Goal: Task Accomplishment & Management: Manage account settings

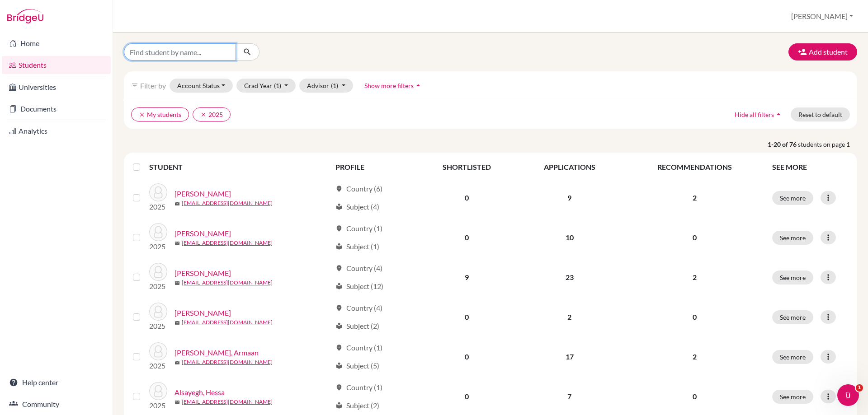
drag, startPoint x: 188, startPoint y: 55, endPoint x: 188, endPoint y: 48, distance: 6.8
click at [188, 55] on input "Find student by name..." at bounding box center [180, 51] width 112 height 17
type input "cato"
click button "submit" at bounding box center [248, 51] width 24 height 17
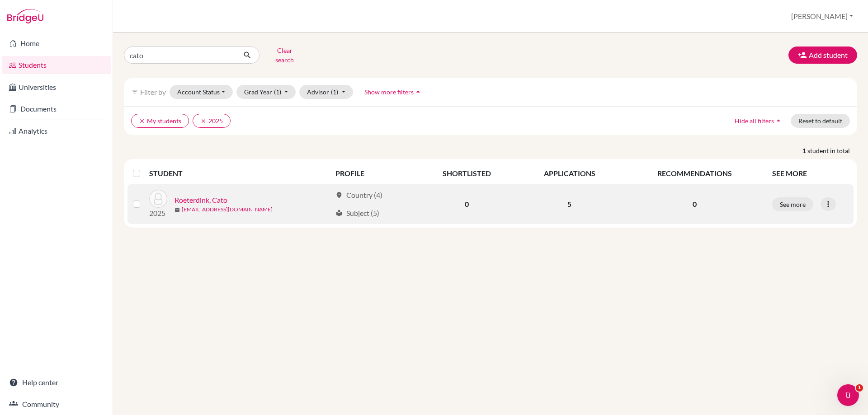
click at [189, 195] on link "Roeterdink, Cato" at bounding box center [201, 200] width 53 height 11
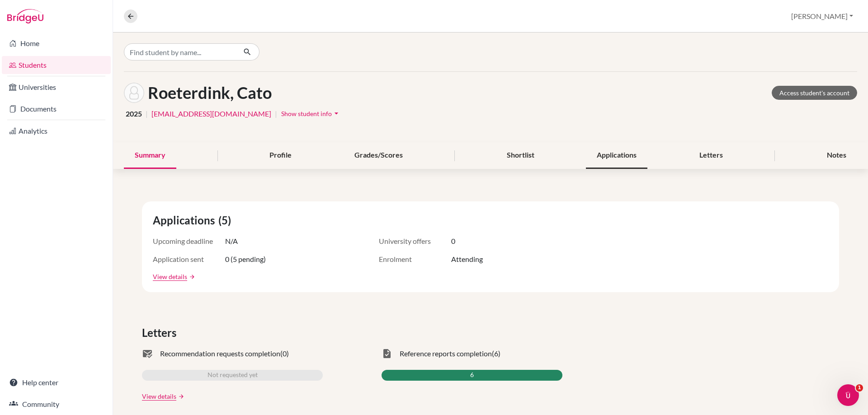
click at [618, 165] on div "Applications" at bounding box center [616, 155] width 61 height 27
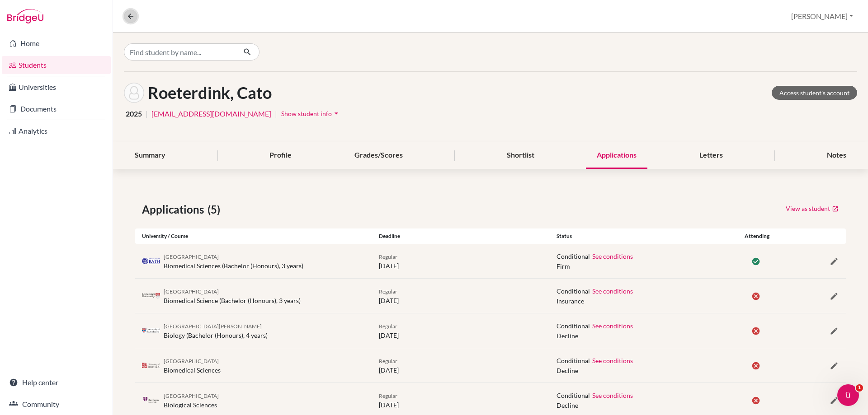
click at [135, 15] on button at bounding box center [131, 16] width 14 height 14
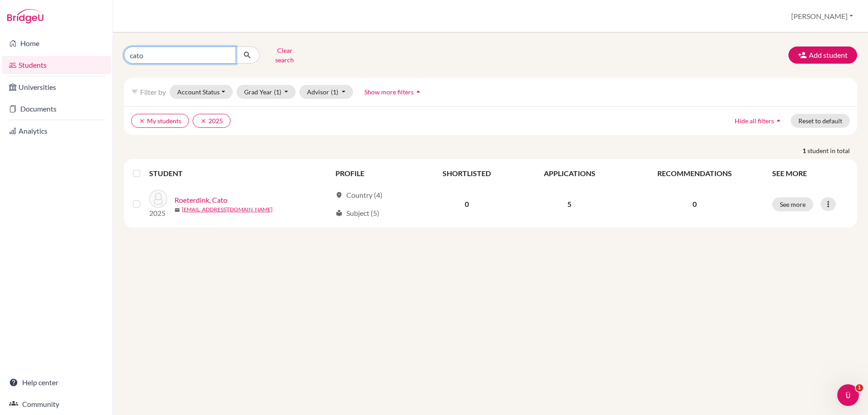
drag, startPoint x: 147, startPoint y: 56, endPoint x: 123, endPoint y: 34, distance: 32.0
click at [119, 53] on div "cato Clear search" at bounding box center [241, 55] width 249 height 24
type input "claire"
click button "submit" at bounding box center [248, 55] width 24 height 17
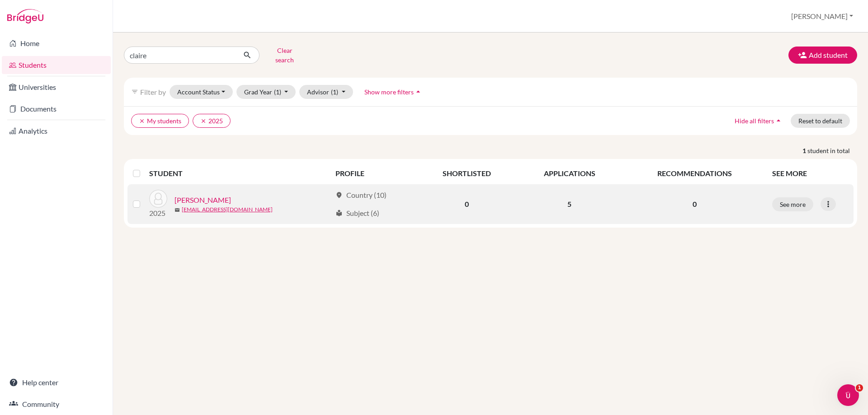
click at [193, 195] on link "Janssen, Claire" at bounding box center [203, 200] width 57 height 11
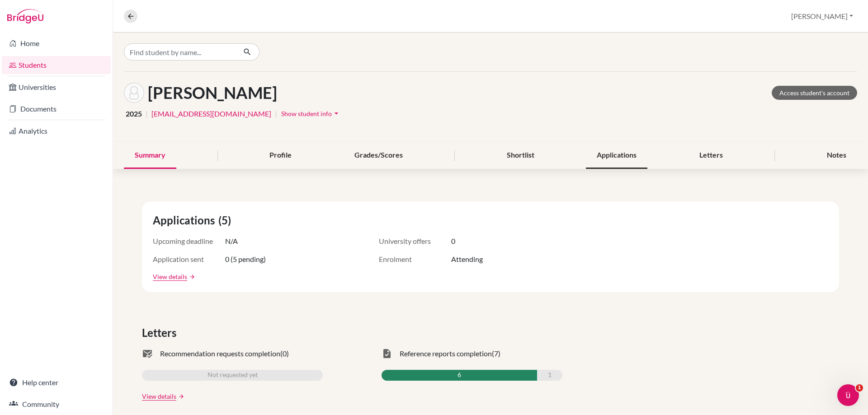
click at [619, 156] on div "Applications" at bounding box center [616, 155] width 61 height 27
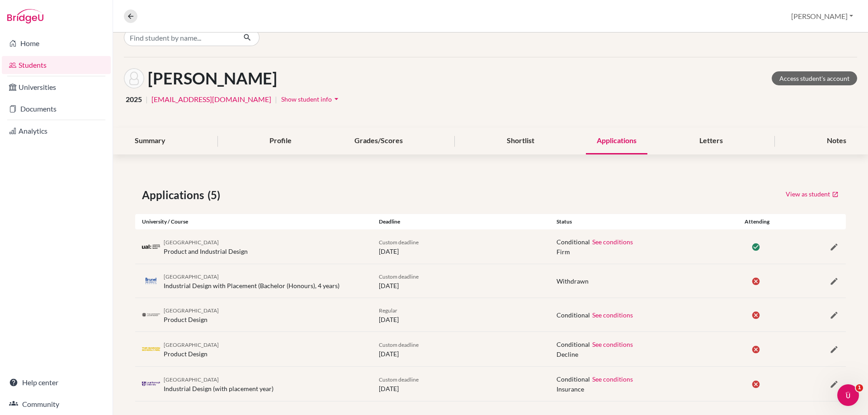
scroll to position [23, 0]
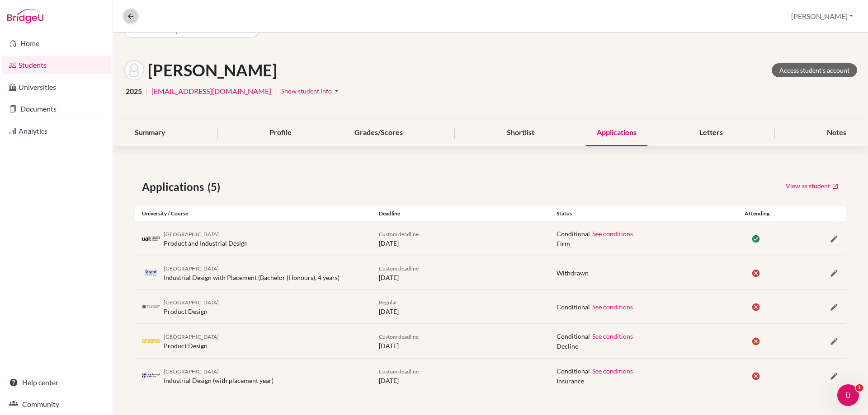
click at [135, 18] on button at bounding box center [131, 16] width 14 height 14
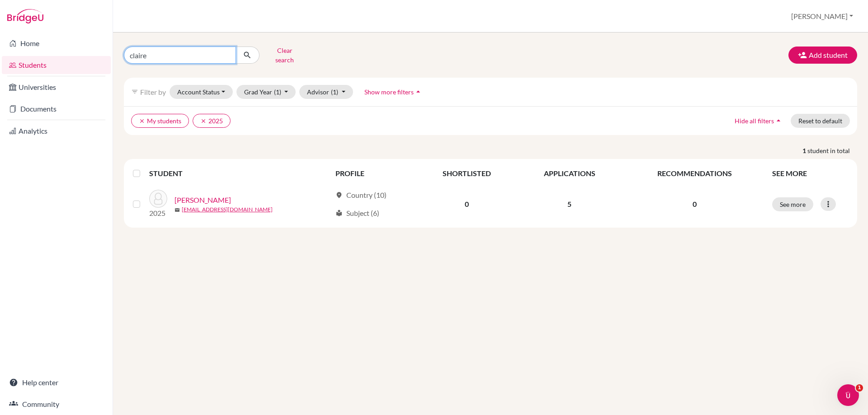
drag, startPoint x: 149, startPoint y: 56, endPoint x: 90, endPoint y: 55, distance: 59.2
click at [91, 56] on div "Home Students Universities Documents Analytics Help center Community Students o…" at bounding box center [434, 207] width 868 height 415
type input "chloe"
click button "submit" at bounding box center [248, 55] width 24 height 17
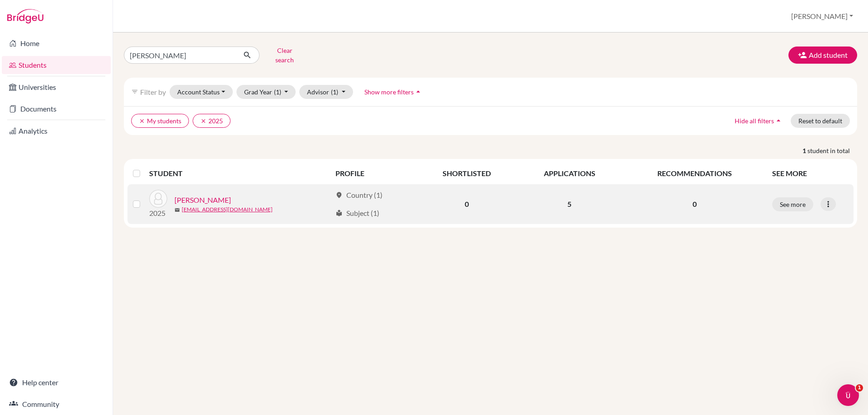
click at [191, 195] on link "Clune, Chloe" at bounding box center [203, 200] width 57 height 11
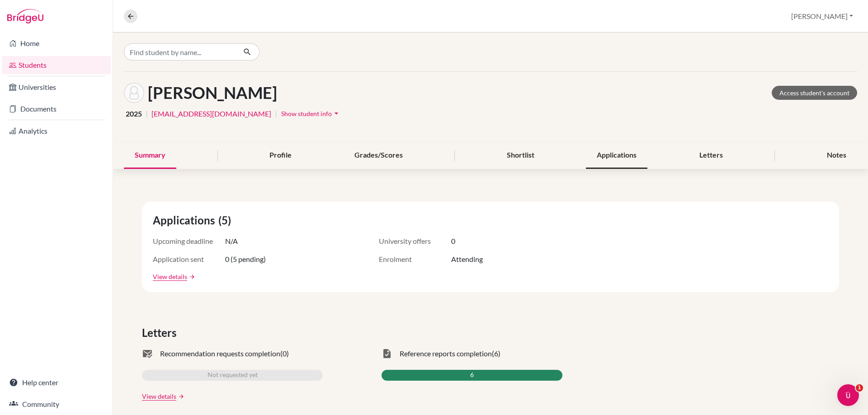
click at [632, 151] on div "Applications" at bounding box center [616, 155] width 61 height 27
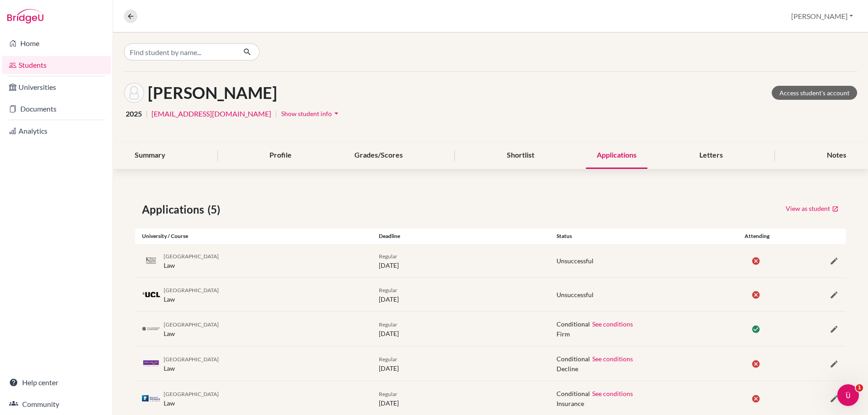
scroll to position [23, 0]
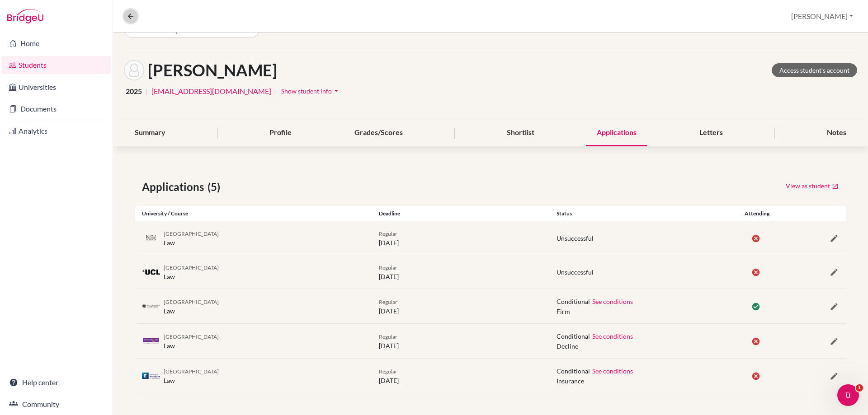
click at [132, 14] on icon at bounding box center [131, 16] width 8 height 8
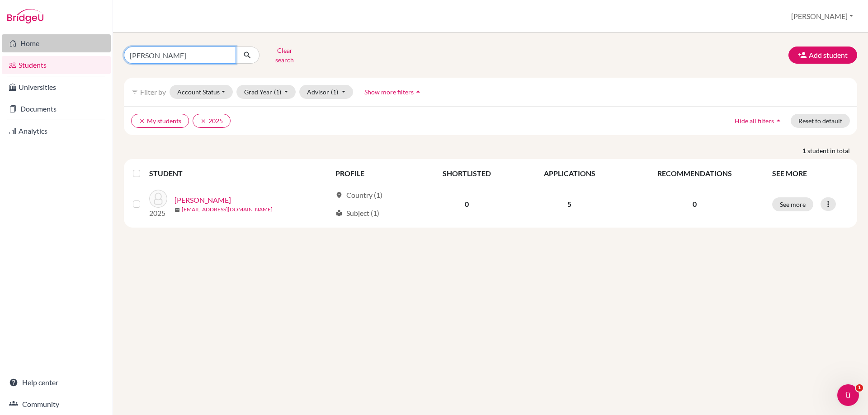
drag, startPoint x: 166, startPoint y: 46, endPoint x: 85, endPoint y: 44, distance: 81.0
click at [92, 44] on div "Home Students Universities Documents Analytics Help center Community Students o…" at bounding box center [434, 207] width 868 height 415
type input "[PERSON_NAME]"
click button "submit" at bounding box center [248, 55] width 24 height 17
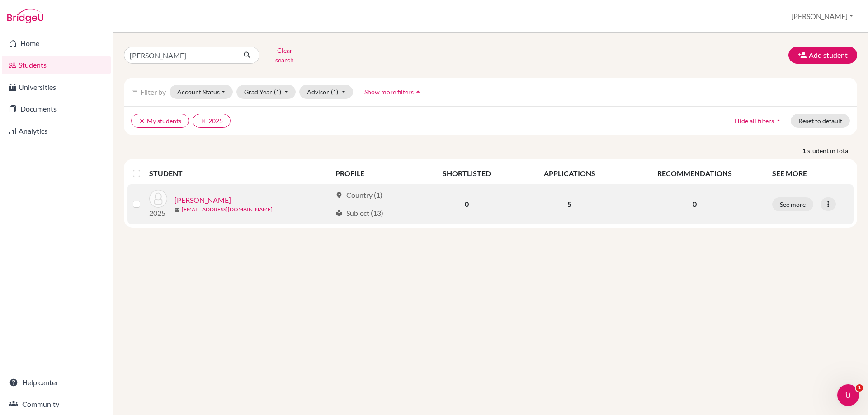
click at [210, 195] on link "[PERSON_NAME]" at bounding box center [203, 200] width 57 height 11
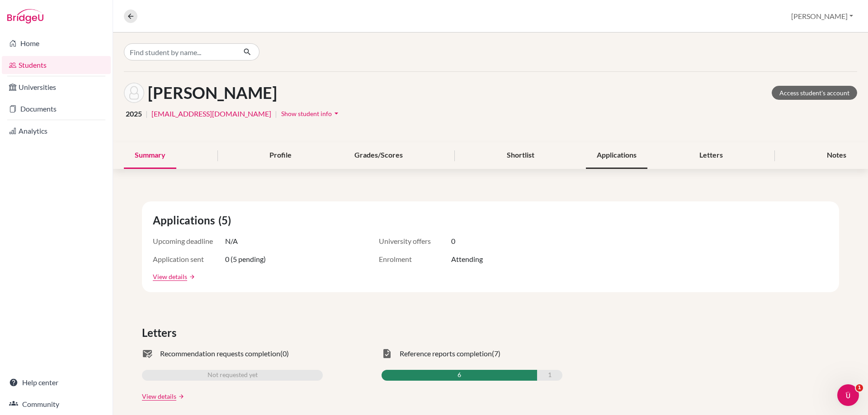
click at [604, 158] on div "Applications" at bounding box center [616, 155] width 61 height 27
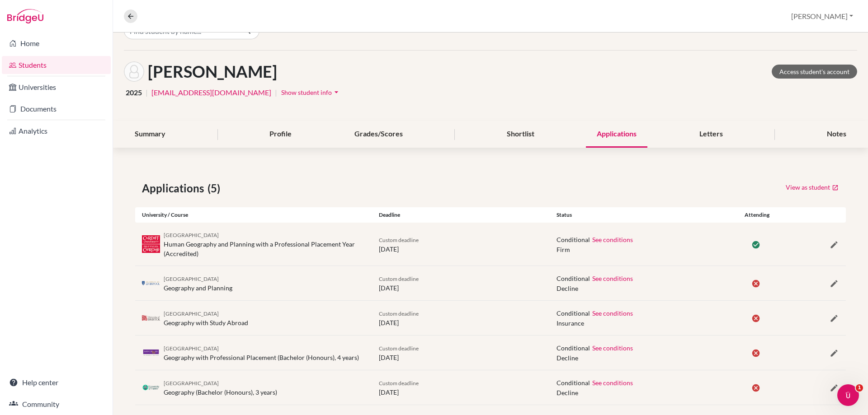
scroll to position [33, 0]
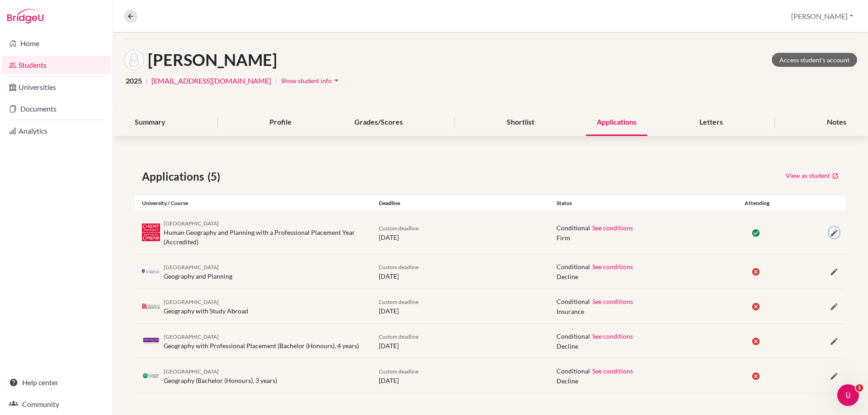
drag, startPoint x: 828, startPoint y: 231, endPoint x: 819, endPoint y: 232, distance: 9.1
click at [830, 232] on icon "button" at bounding box center [834, 233] width 9 height 9
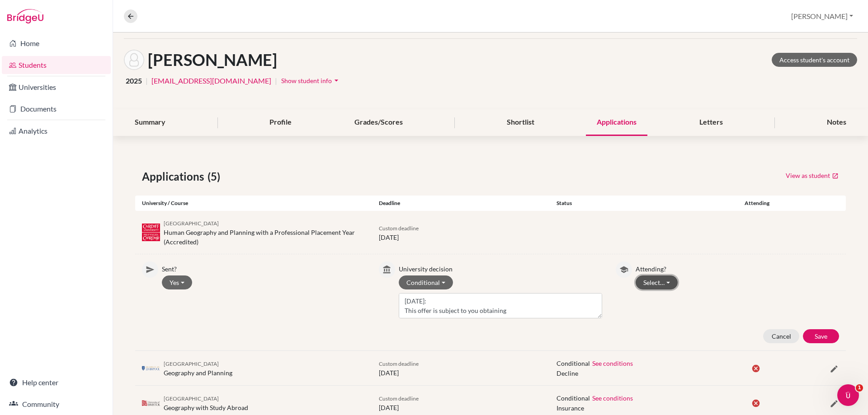
click at [636, 283] on button "Select…" at bounding box center [657, 283] width 42 height 14
click at [644, 316] on button "Not attending" at bounding box center [671, 316] width 71 height 14
click at [809, 337] on button "Save" at bounding box center [821, 337] width 36 height 14
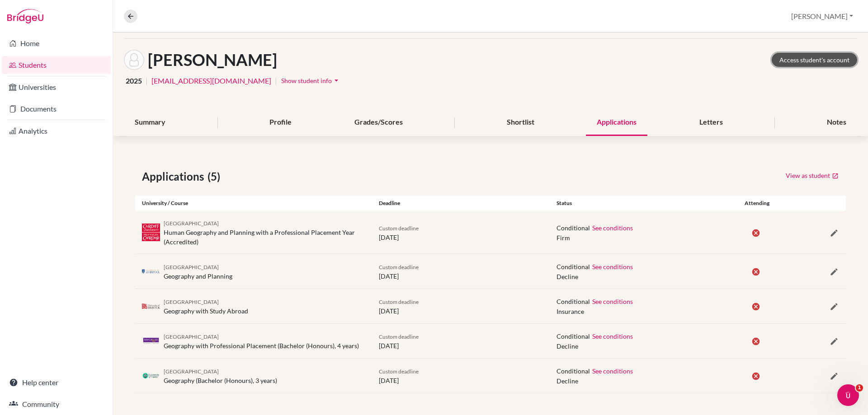
click at [782, 65] on link "Access student's account" at bounding box center [814, 60] width 85 height 14
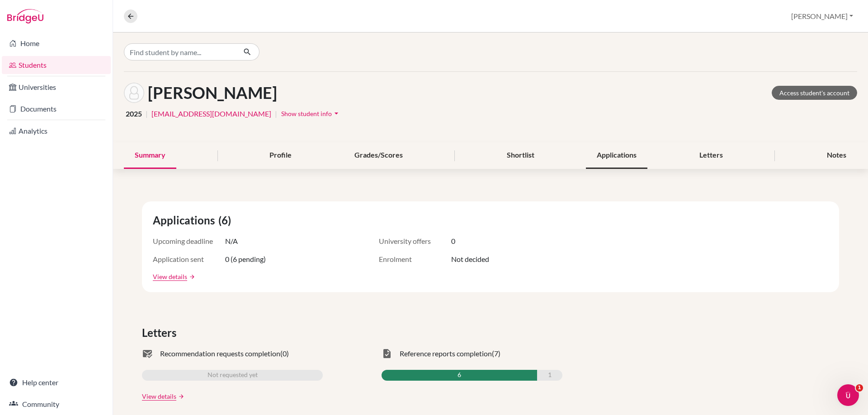
click at [604, 160] on div "Applications" at bounding box center [616, 155] width 61 height 27
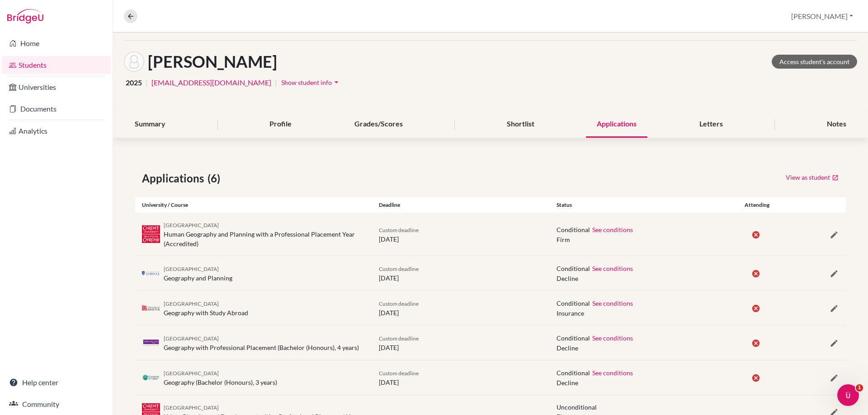
scroll to position [67, 0]
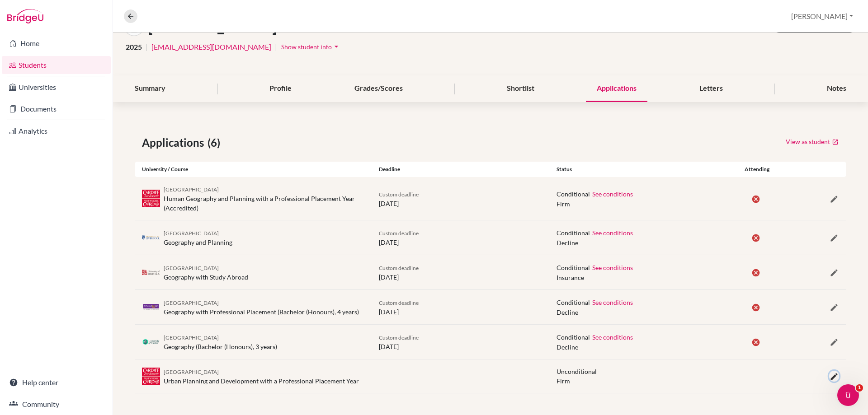
click at [830, 377] on icon "button" at bounding box center [834, 377] width 9 height 9
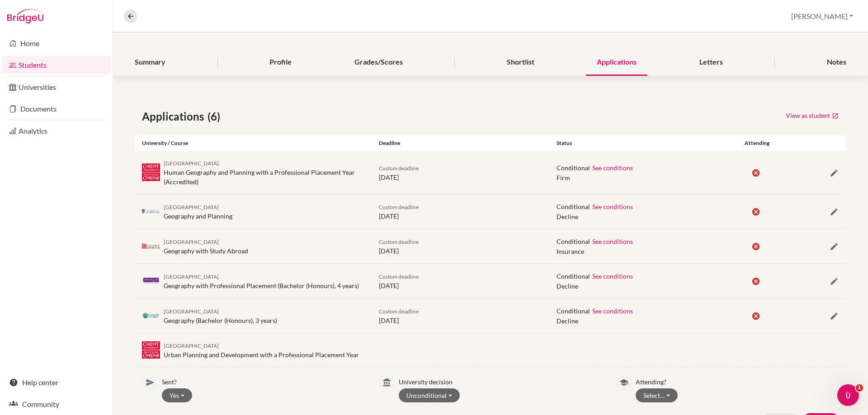
scroll to position [135, 0]
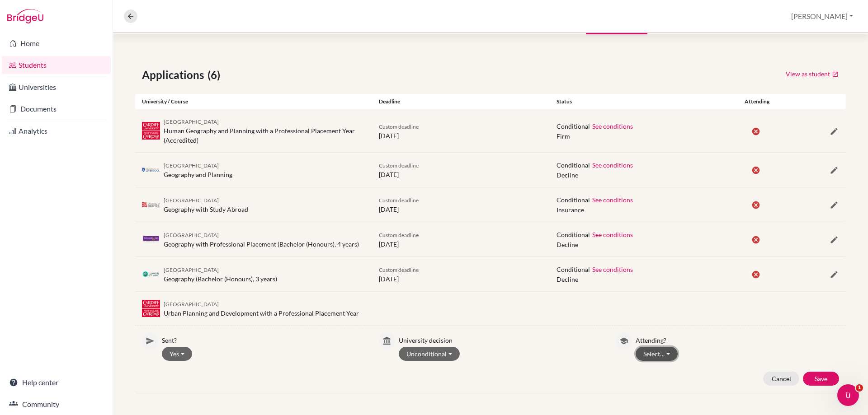
click at [636, 355] on button "Select…" at bounding box center [657, 354] width 42 height 14
click at [647, 381] on button "Attending" at bounding box center [671, 388] width 71 height 14
click at [807, 375] on button "Save" at bounding box center [821, 379] width 36 height 14
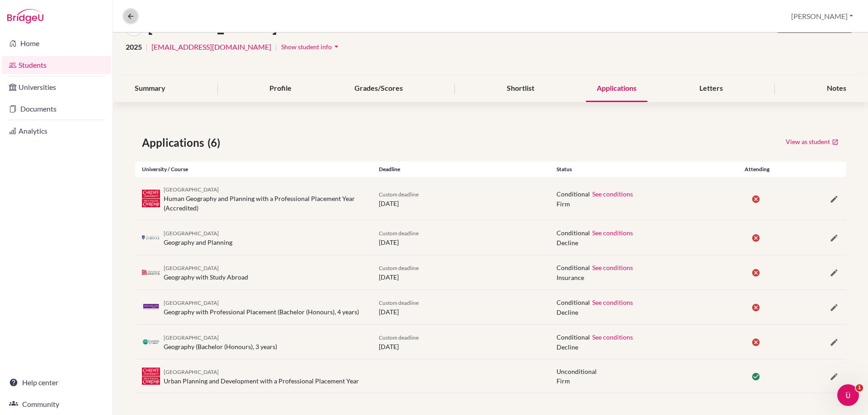
click at [127, 15] on icon at bounding box center [131, 16] width 8 height 8
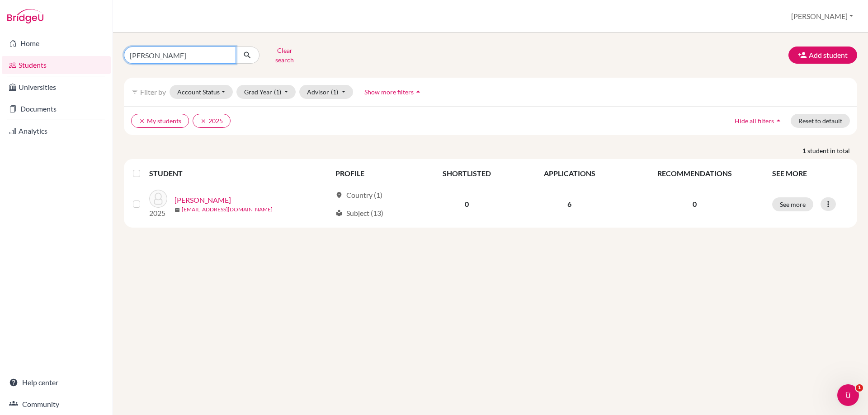
drag, startPoint x: 156, startPoint y: 54, endPoint x: 62, endPoint y: 56, distance: 93.6
click at [63, 57] on div "Home Students Universities Documents Analytics Help center Community Students o…" at bounding box center [434, 207] width 868 height 415
type input "[PERSON_NAME]"
click button "submit" at bounding box center [248, 55] width 24 height 17
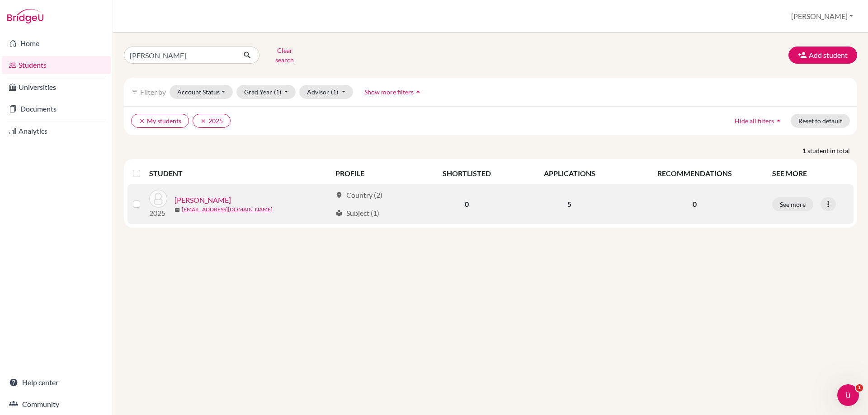
click at [189, 195] on link "[PERSON_NAME]" at bounding box center [203, 200] width 57 height 11
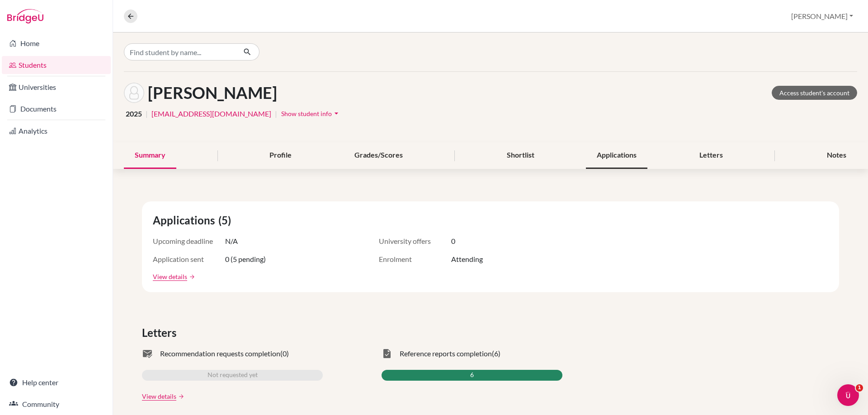
click at [603, 150] on div "Applications" at bounding box center [616, 155] width 61 height 27
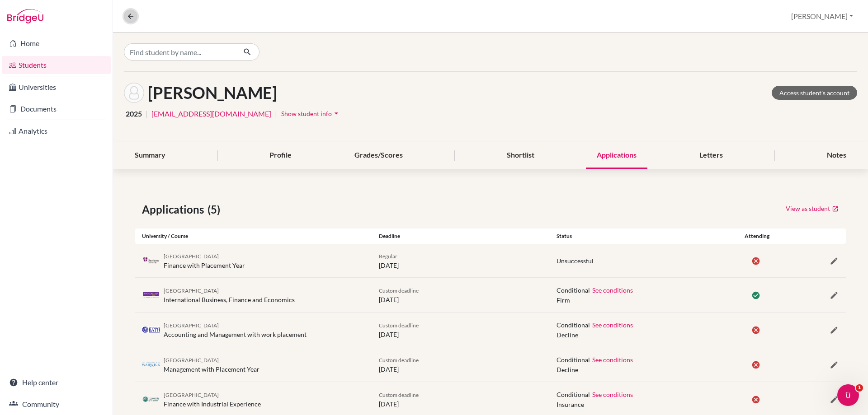
click at [124, 16] on button at bounding box center [131, 16] width 14 height 14
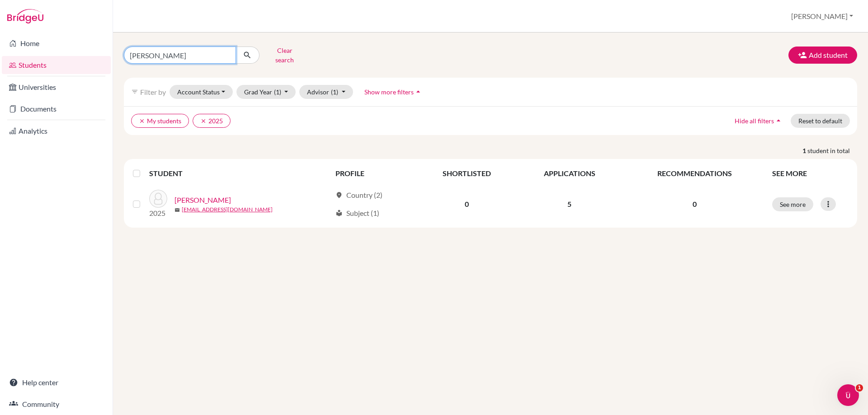
drag, startPoint x: 153, startPoint y: 52, endPoint x: 29, endPoint y: 53, distance: 123.4
click at [66, 52] on div "Home Students Universities Documents Analytics Help center Community Students o…" at bounding box center [434, 207] width 868 height 415
type input "aly"
click button "submit" at bounding box center [248, 55] width 24 height 17
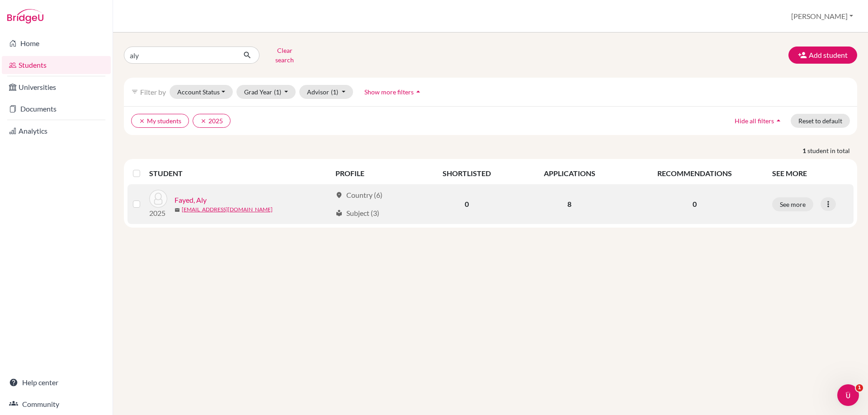
click at [205, 195] on link "Fayed, Aly" at bounding box center [191, 200] width 32 height 11
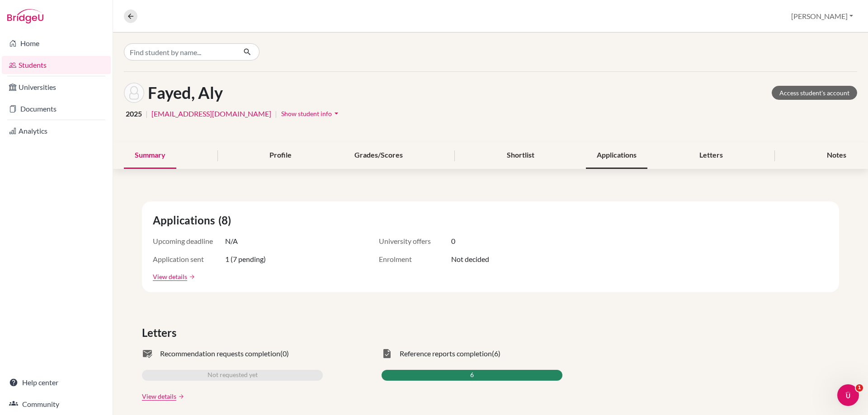
click at [628, 157] on div "Applications" at bounding box center [616, 155] width 61 height 27
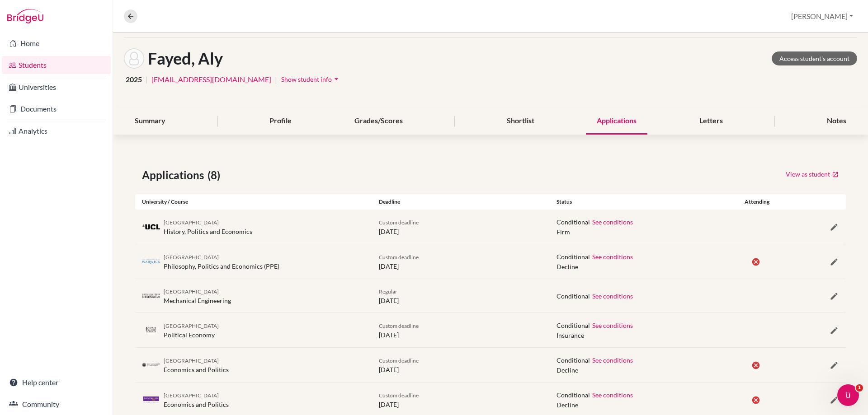
scroll to position [90, 0]
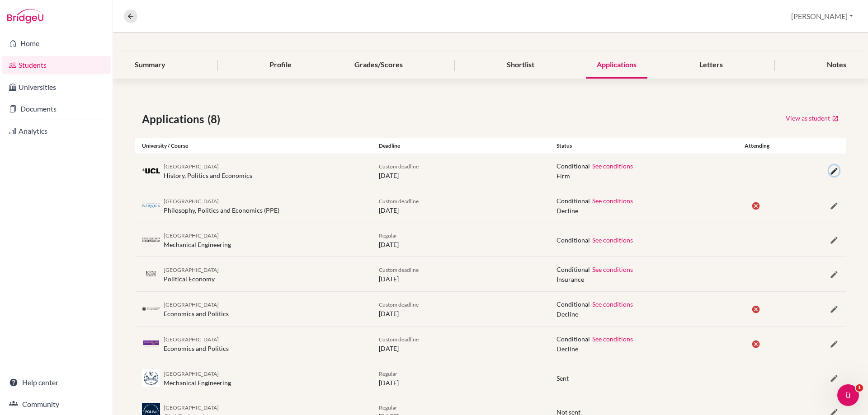
click at [830, 168] on icon "button" at bounding box center [834, 171] width 9 height 9
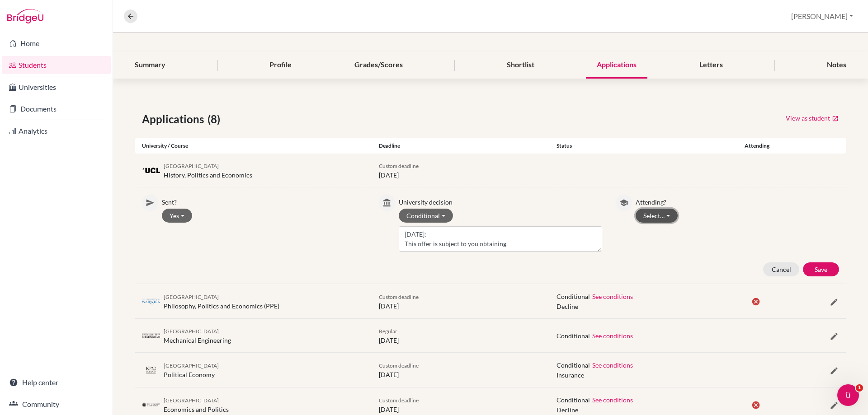
click at [644, 212] on button "Select…" at bounding box center [657, 216] width 42 height 14
click at [650, 242] on button "Attending" at bounding box center [671, 249] width 71 height 14
click at [811, 264] on button "Save" at bounding box center [821, 270] width 36 height 14
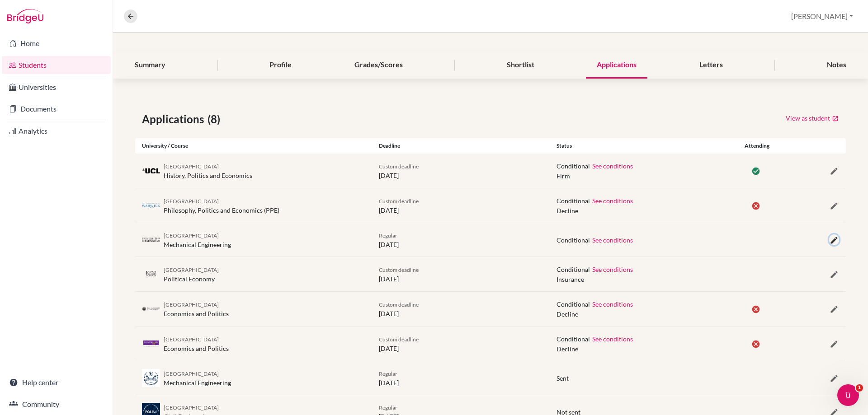
click at [830, 239] on icon "button" at bounding box center [834, 240] width 9 height 9
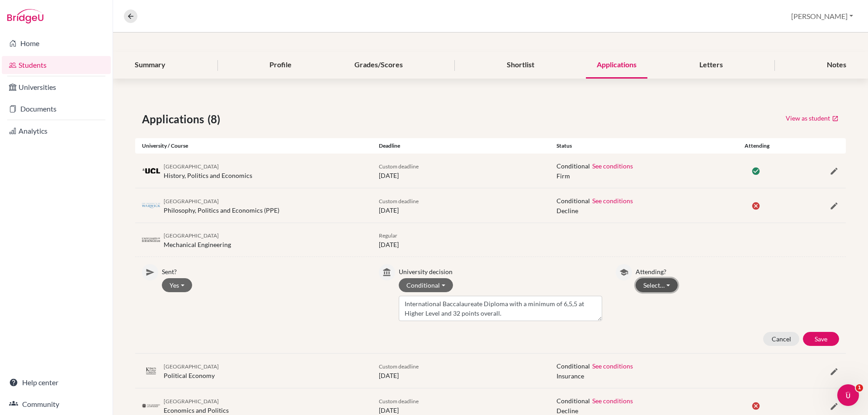
click at [653, 286] on button "Select…" at bounding box center [657, 285] width 42 height 14
click at [651, 317] on button "Not attending" at bounding box center [671, 319] width 71 height 14
click at [826, 338] on button "Save" at bounding box center [821, 339] width 36 height 14
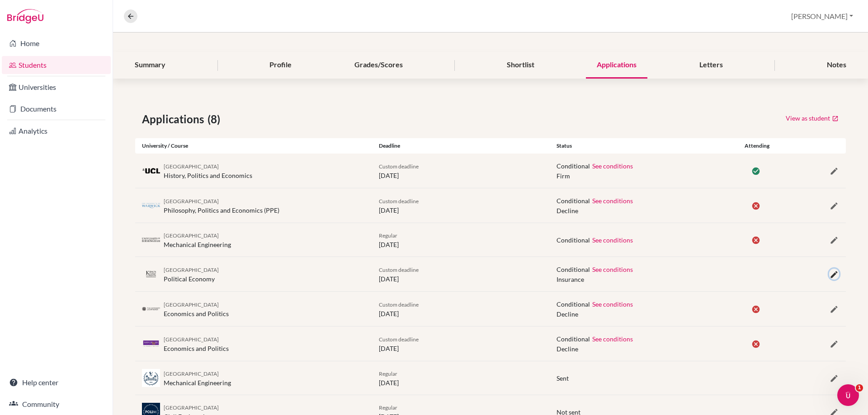
click at [829, 275] on button "button" at bounding box center [834, 274] width 10 height 11
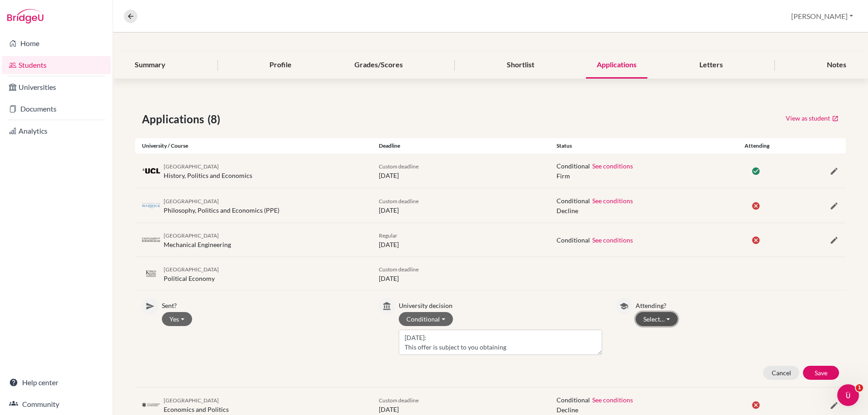
click at [660, 318] on button "Select…" at bounding box center [657, 319] width 42 height 14
click at [646, 354] on button "Not attending" at bounding box center [671, 353] width 71 height 14
click at [805, 368] on button "Save" at bounding box center [821, 373] width 36 height 14
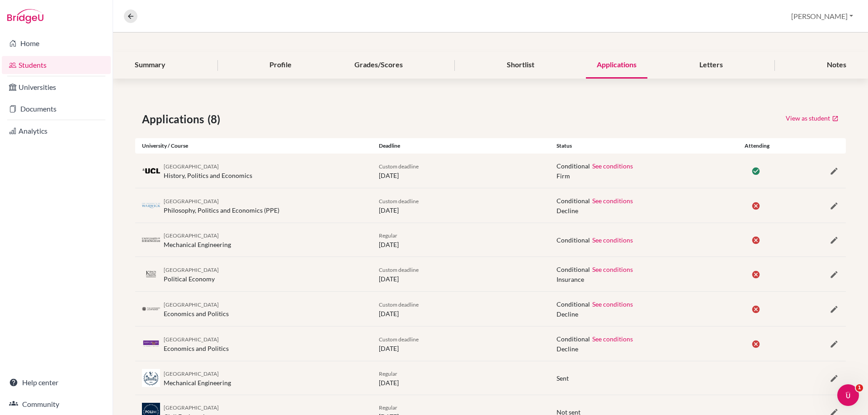
scroll to position [126, 0]
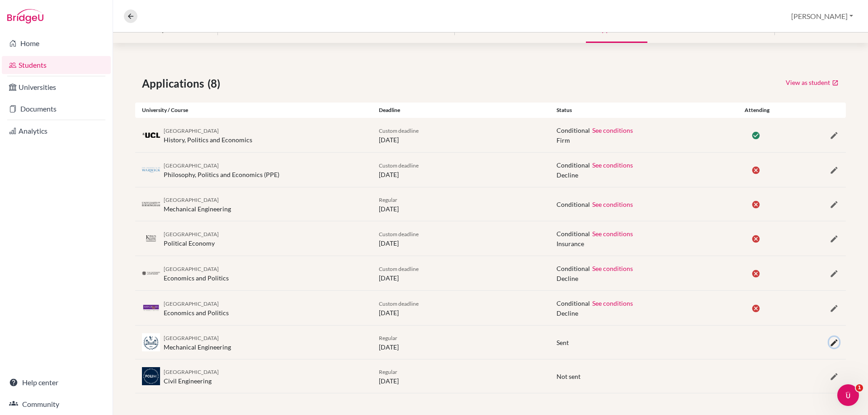
click at [830, 344] on icon "button" at bounding box center [834, 343] width 9 height 9
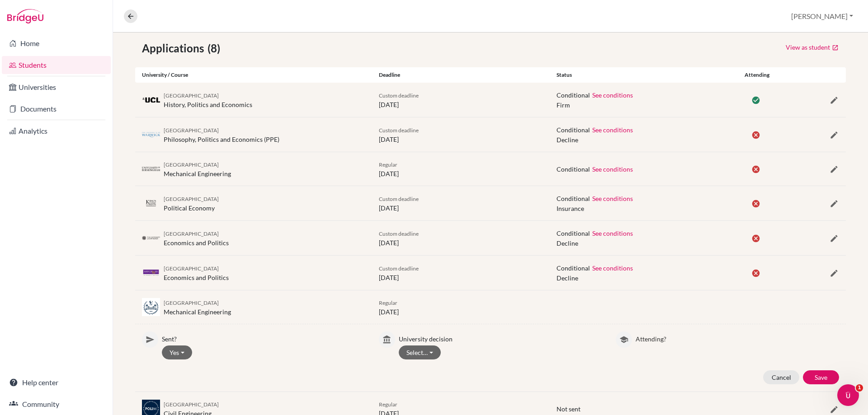
scroll to position [194, 0]
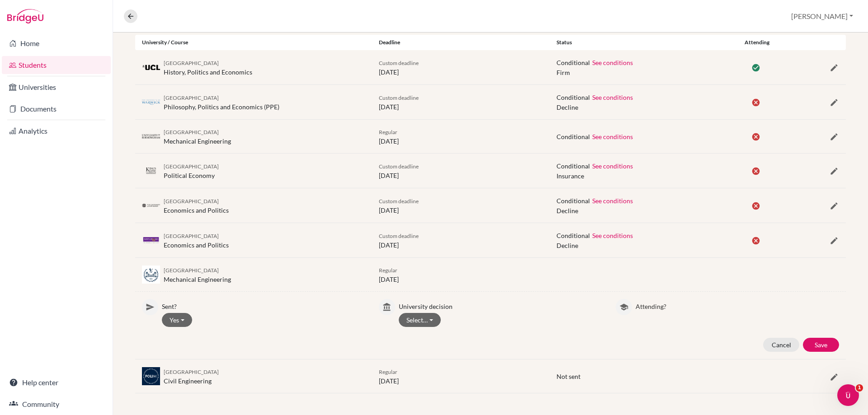
click at [514, 326] on div "Select… Withdrawn Unsuccessful Waitlisted Deferred Unknown Conditional Accepted…" at bounding box center [500, 320] width 203 height 14
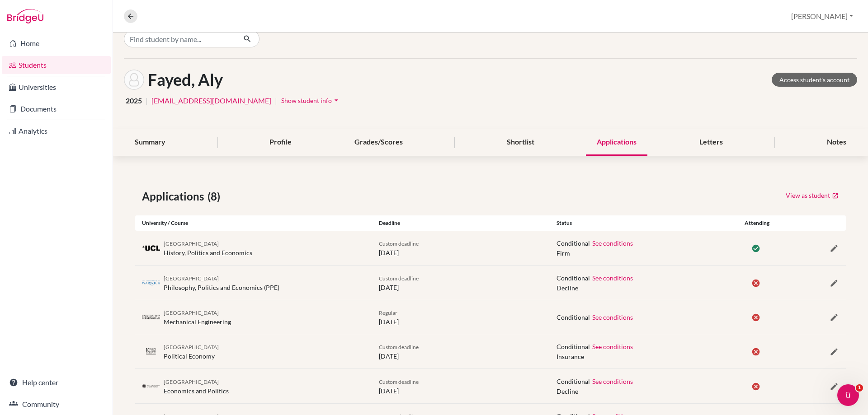
scroll to position [0, 0]
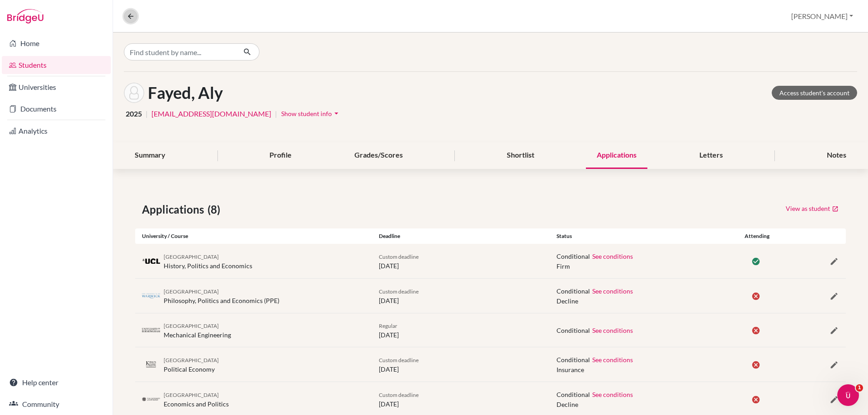
drag, startPoint x: 126, startPoint y: 16, endPoint x: 159, endPoint y: 21, distance: 32.9
click at [126, 16] on button at bounding box center [131, 16] width 14 height 14
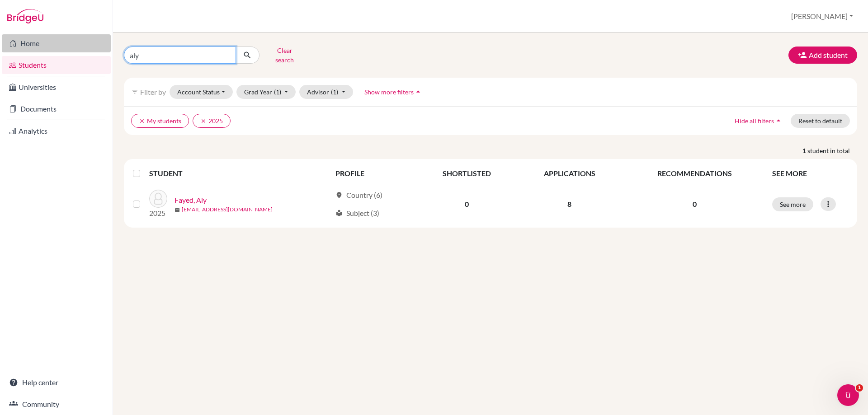
drag, startPoint x: 158, startPoint y: 50, endPoint x: 38, endPoint y: 49, distance: 119.4
click at [39, 50] on div "Home Students Universities Documents Analytics Help center Community Students o…" at bounding box center [434, 207] width 868 height 415
type input "[PERSON_NAME]"
click button "submit" at bounding box center [248, 55] width 24 height 17
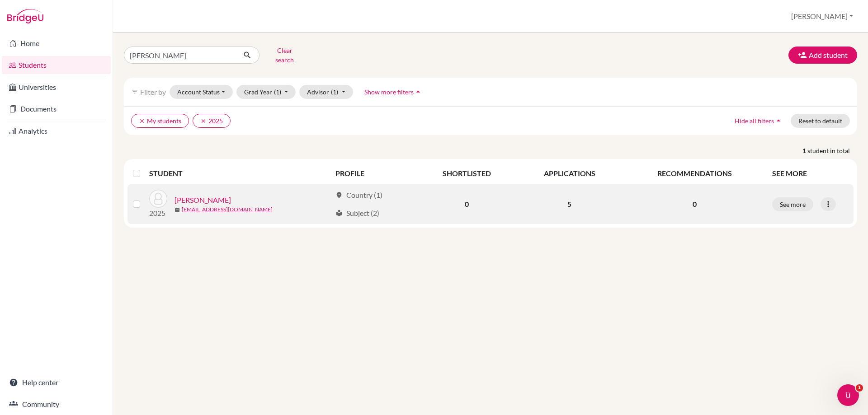
click at [193, 195] on link "[PERSON_NAME]" at bounding box center [203, 200] width 57 height 11
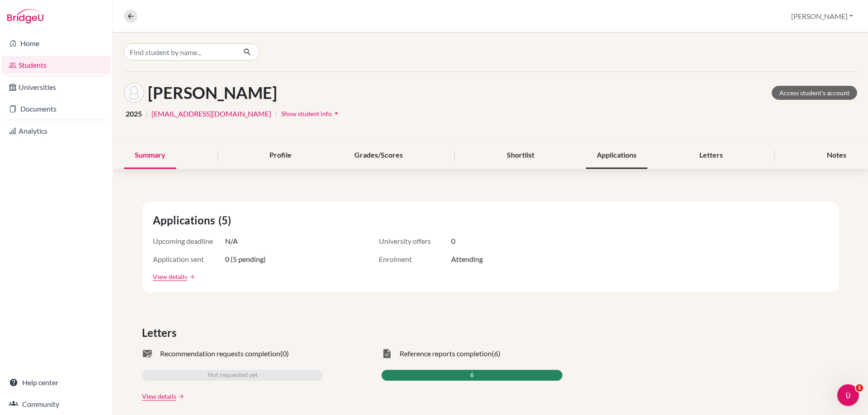
click at [623, 158] on div "Applications" at bounding box center [616, 155] width 61 height 27
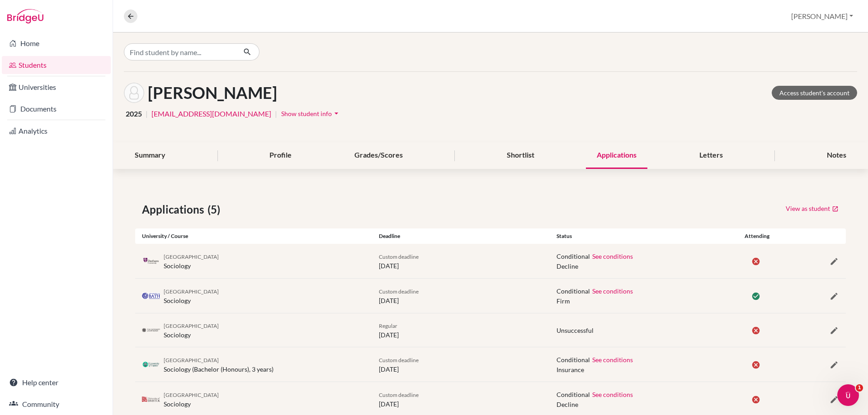
scroll to position [24, 0]
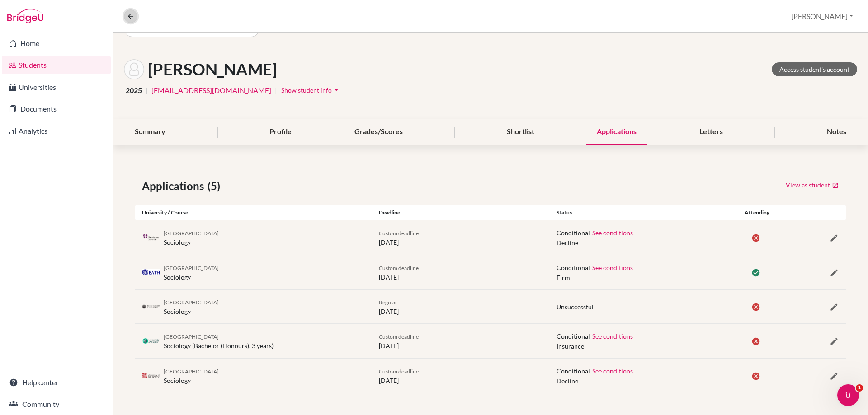
click at [133, 21] on button at bounding box center [131, 16] width 14 height 14
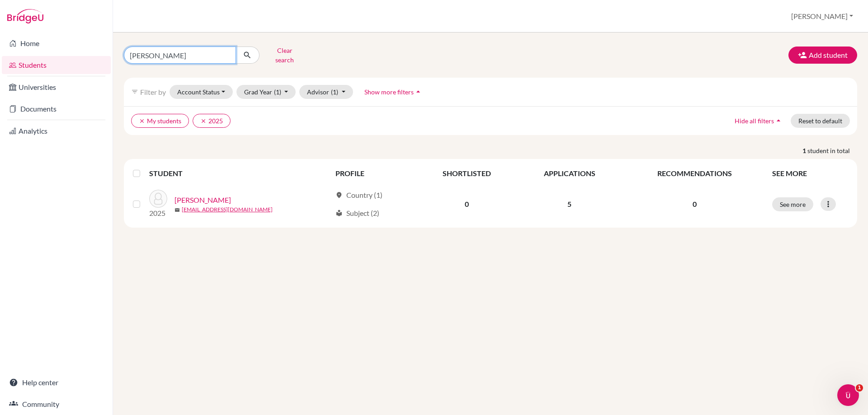
drag, startPoint x: 169, startPoint y: 51, endPoint x: 99, endPoint y: 55, distance: 70.6
click at [99, 55] on div "Home Students Universities Documents Analytics Help center Community Students o…" at bounding box center [434, 207] width 868 height 415
type input "cullen"
click button "submit" at bounding box center [248, 55] width 24 height 17
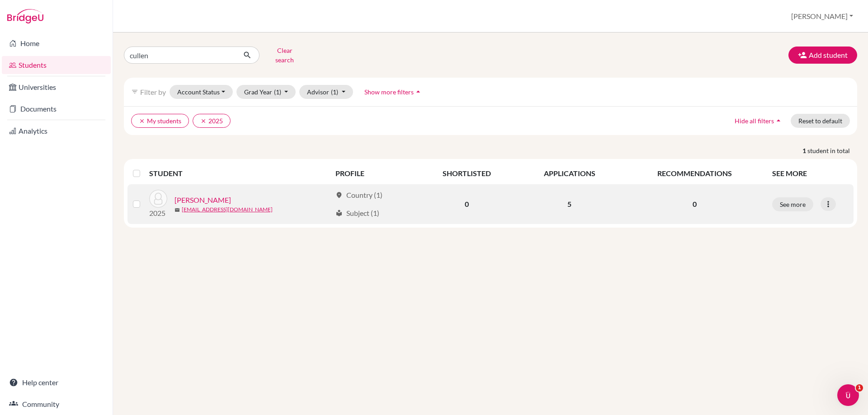
click at [210, 195] on link "[PERSON_NAME]" at bounding box center [203, 200] width 57 height 11
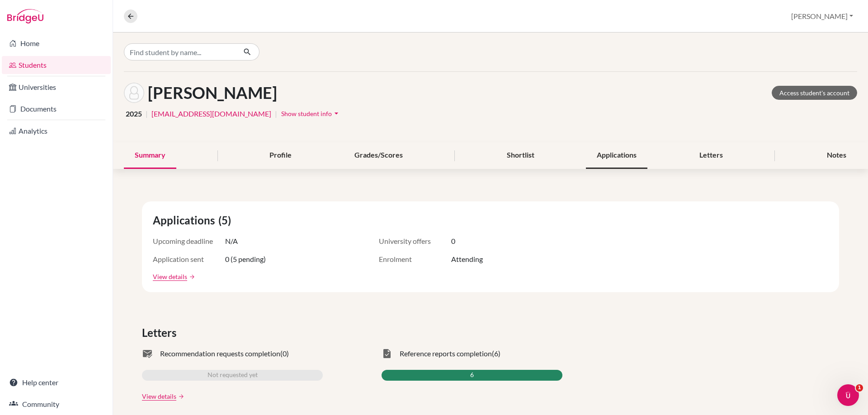
click at [632, 152] on div "Applications" at bounding box center [616, 155] width 61 height 27
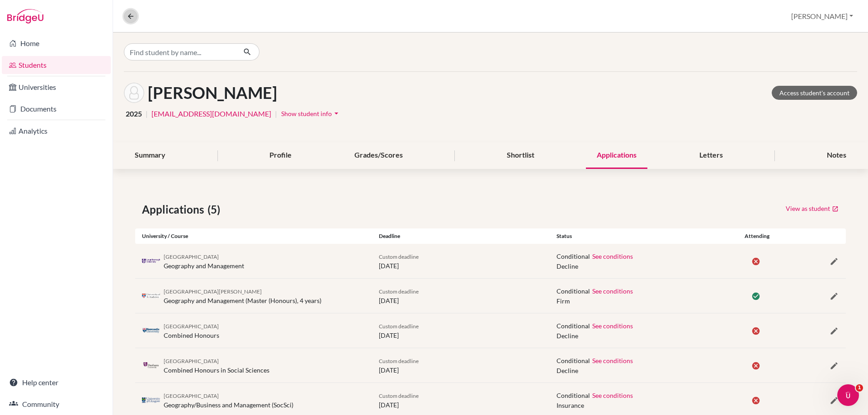
click at [133, 17] on icon at bounding box center [131, 16] width 8 height 8
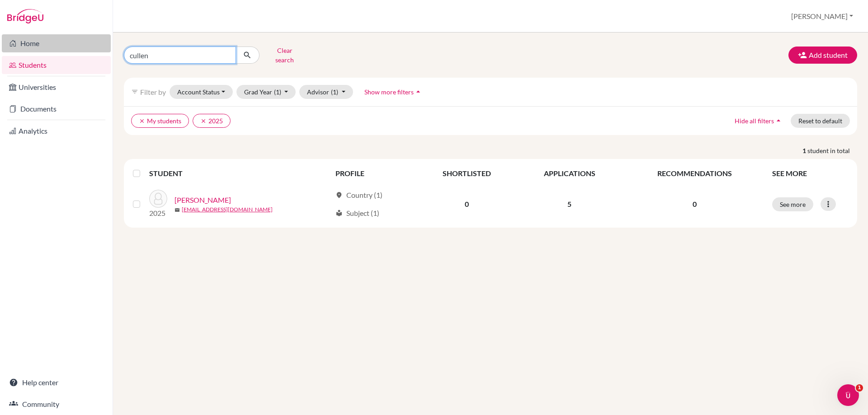
drag, startPoint x: 158, startPoint y: 51, endPoint x: 26, endPoint y: 46, distance: 132.1
click at [110, 53] on div "Home Students Universities Documents Analytics Help center Community Students o…" at bounding box center [434, 207] width 868 height 415
type input "azra"
click button "submit" at bounding box center [248, 55] width 24 height 17
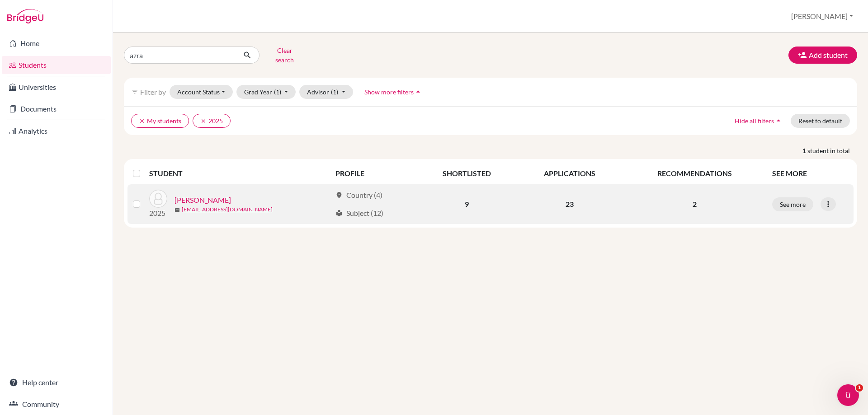
click at [195, 195] on link "[PERSON_NAME]" at bounding box center [203, 200] width 57 height 11
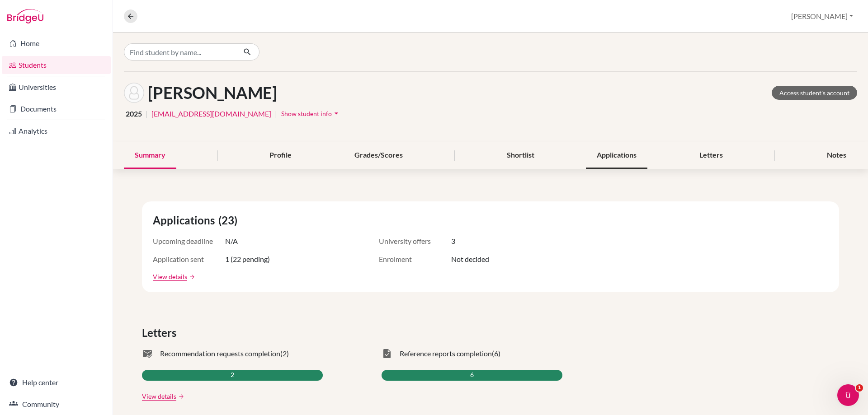
click at [612, 160] on div "Applications" at bounding box center [616, 155] width 61 height 27
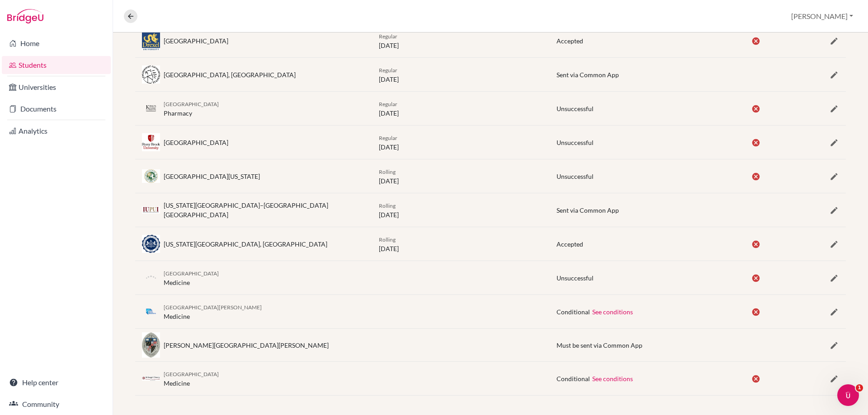
scroll to position [629, 0]
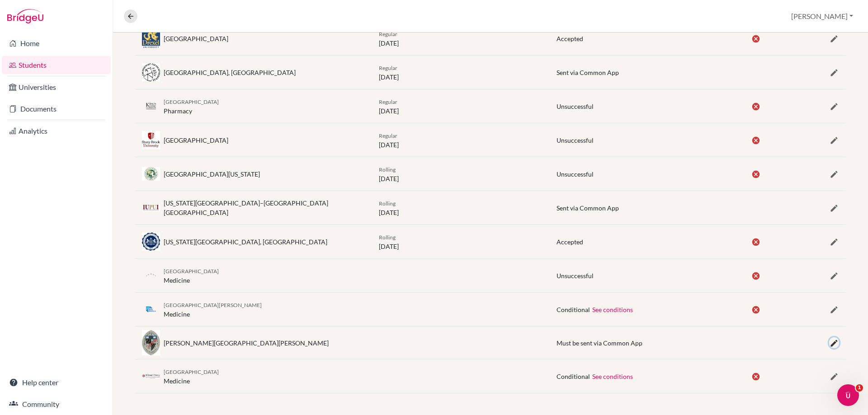
click at [830, 341] on icon "button" at bounding box center [834, 343] width 9 height 9
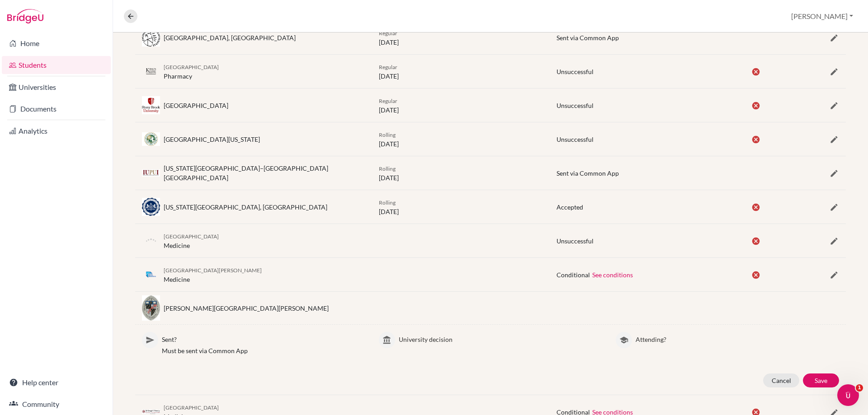
scroll to position [700, 0]
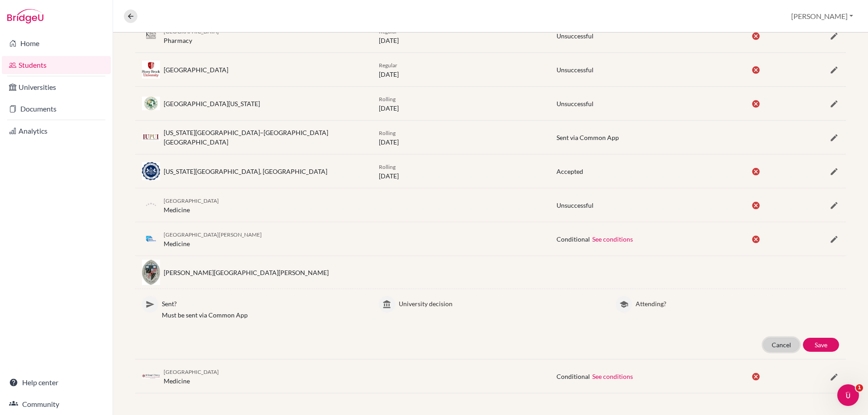
click at [773, 345] on button "Cancel" at bounding box center [781, 345] width 36 height 14
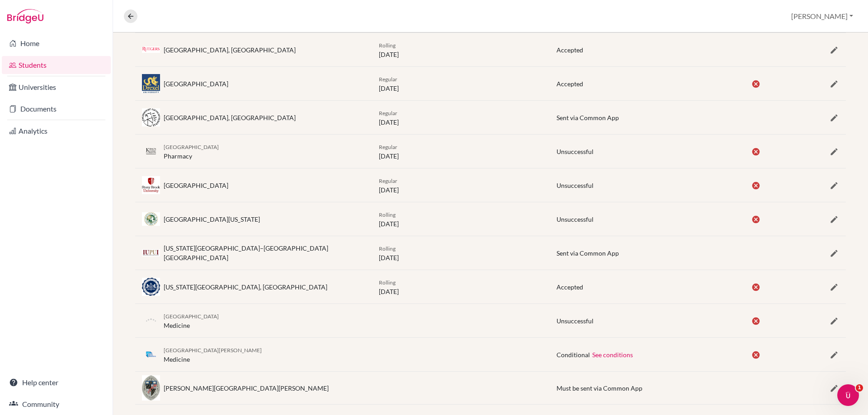
scroll to position [629, 0]
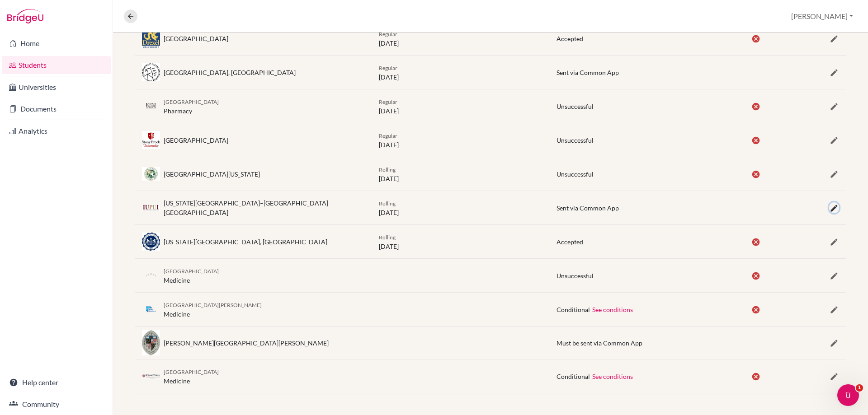
click at [830, 204] on icon "button" at bounding box center [834, 208] width 9 height 9
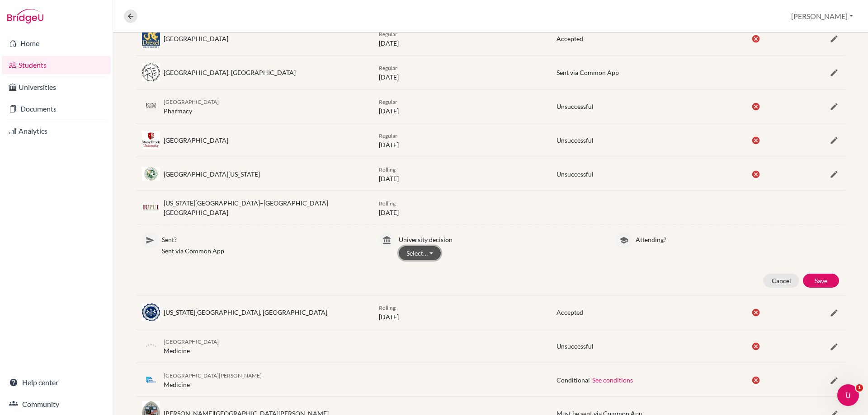
click at [430, 256] on button "Select…" at bounding box center [420, 253] width 42 height 14
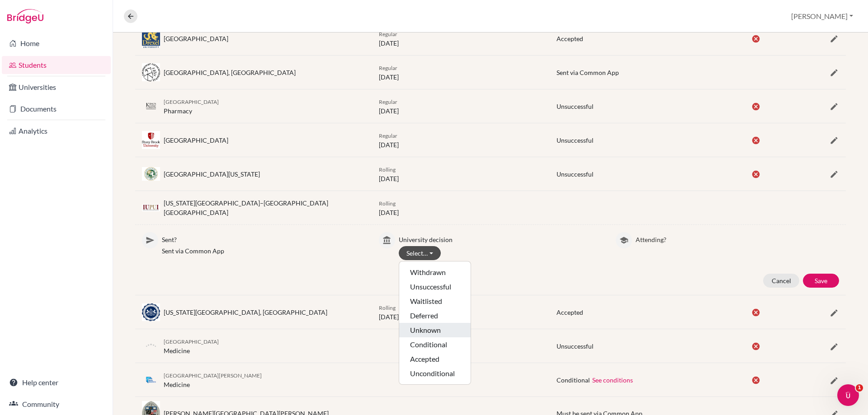
click at [423, 338] on button "Unknown" at bounding box center [434, 345] width 71 height 14
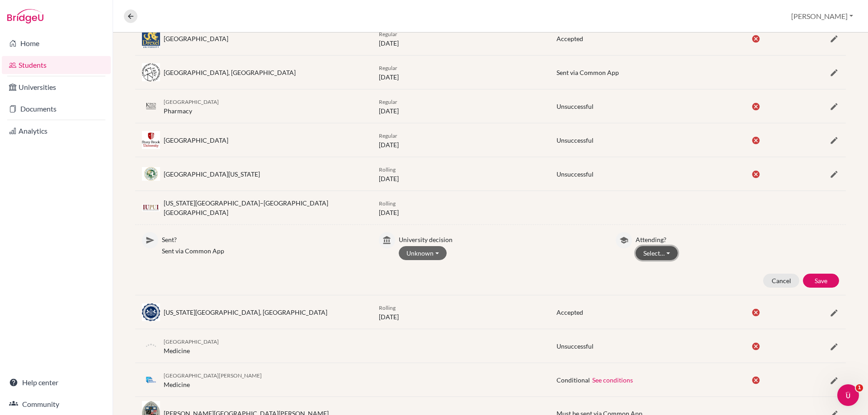
click at [668, 254] on button "Select…" at bounding box center [657, 253] width 42 height 14
click at [651, 283] on button "Not attending" at bounding box center [671, 287] width 71 height 14
click at [818, 278] on button "Save" at bounding box center [821, 281] width 36 height 14
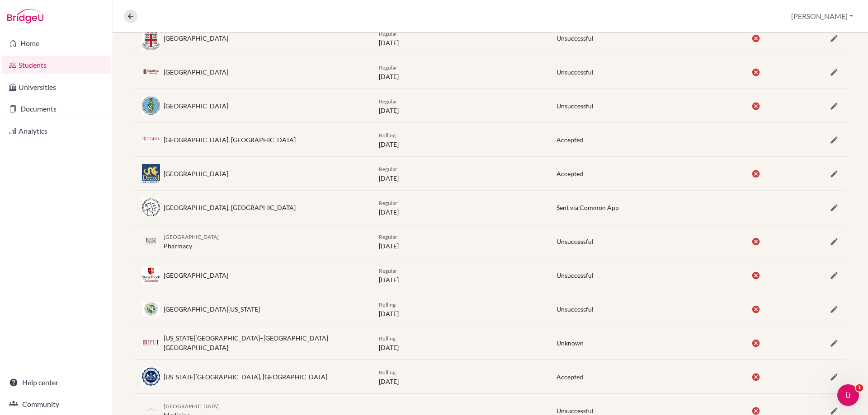
scroll to position [494, 0]
click at [830, 206] on icon "button" at bounding box center [834, 208] width 9 height 9
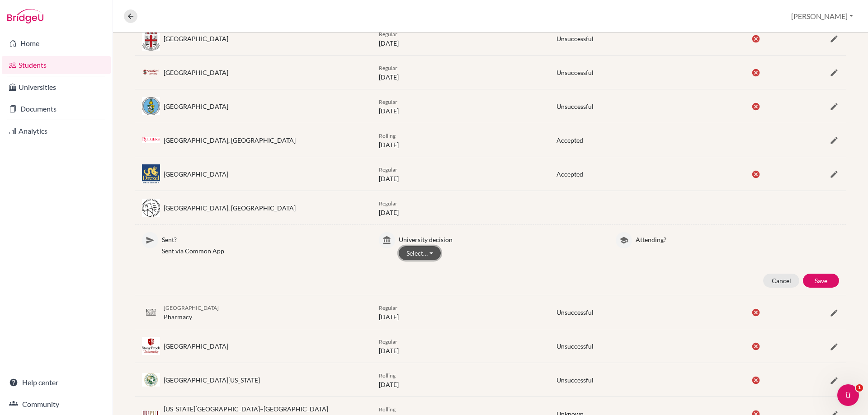
click at [418, 251] on button "Select…" at bounding box center [420, 253] width 42 height 14
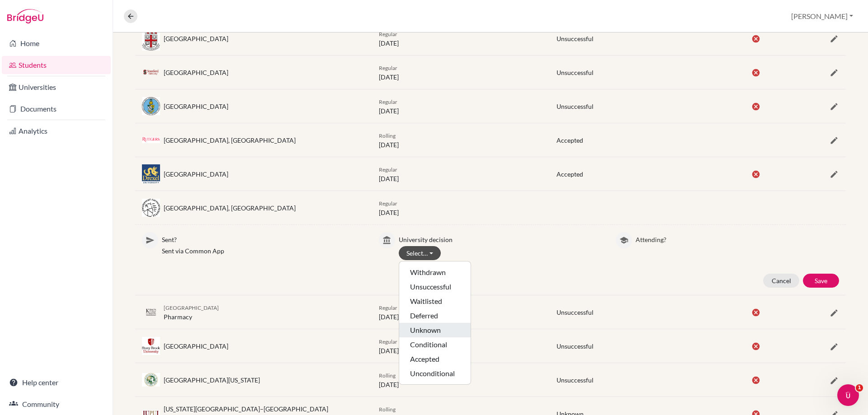
click at [414, 338] on button "Unknown" at bounding box center [434, 345] width 71 height 14
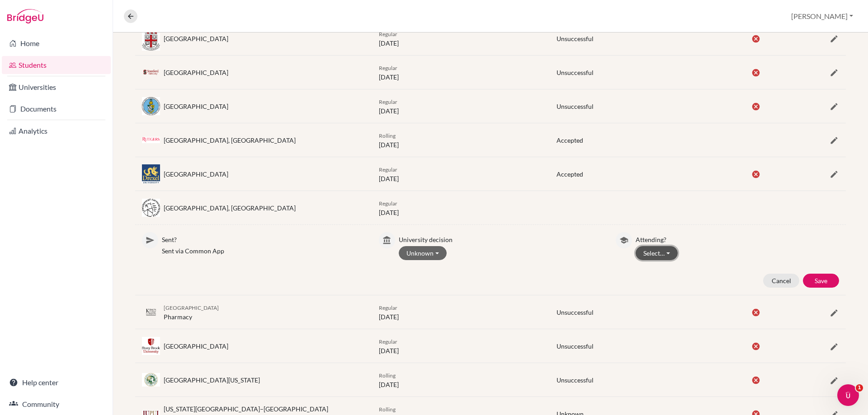
click at [668, 254] on button "Select…" at bounding box center [657, 253] width 42 height 14
click at [638, 288] on button "Not attending" at bounding box center [671, 287] width 71 height 14
click at [816, 278] on button "Save" at bounding box center [821, 281] width 36 height 14
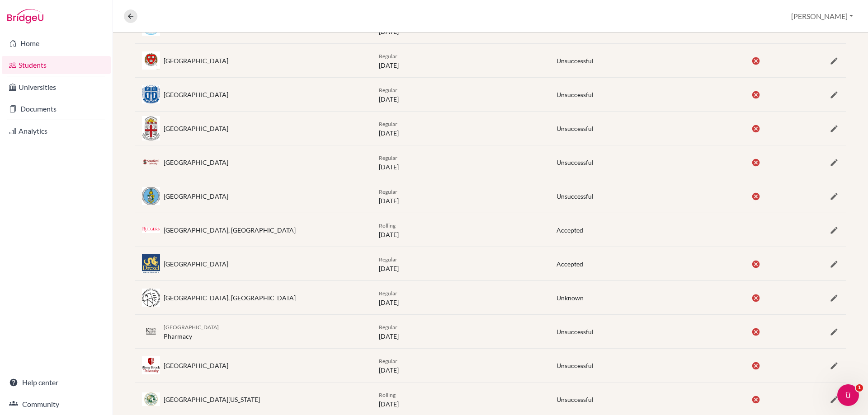
scroll to position [403, 0]
click at [830, 231] on icon "button" at bounding box center [834, 230] width 9 height 9
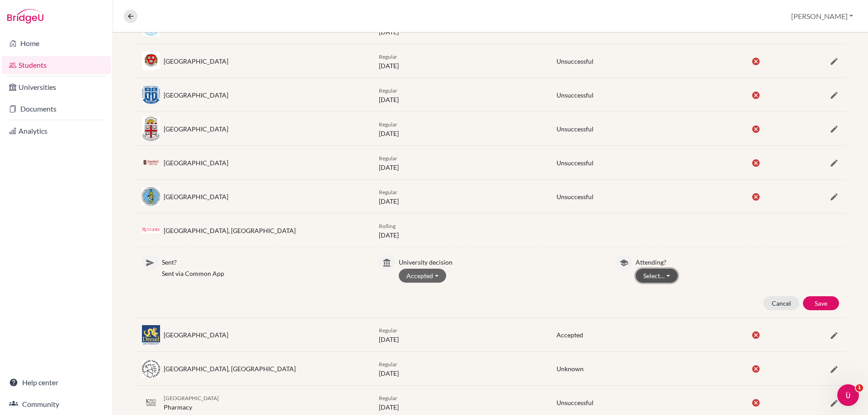
click at [661, 278] on button "Select…" at bounding box center [657, 276] width 42 height 14
click at [643, 310] on button "Not attending" at bounding box center [671, 309] width 71 height 14
click at [805, 302] on button "Save" at bounding box center [821, 304] width 36 height 14
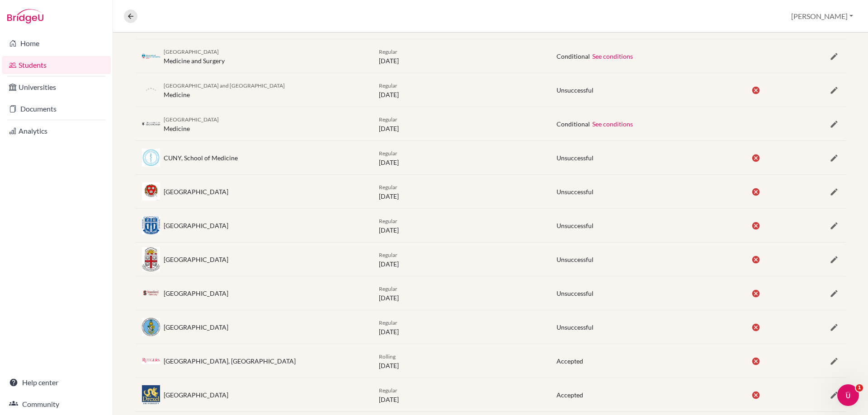
scroll to position [268, 0]
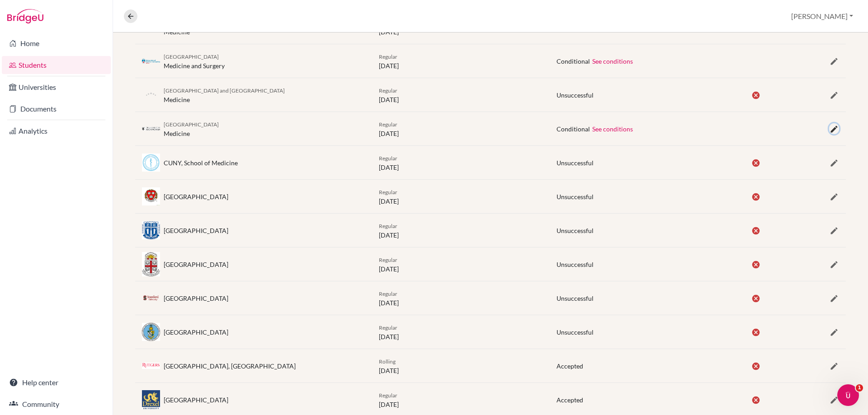
click at [830, 132] on icon "button" at bounding box center [834, 129] width 9 height 9
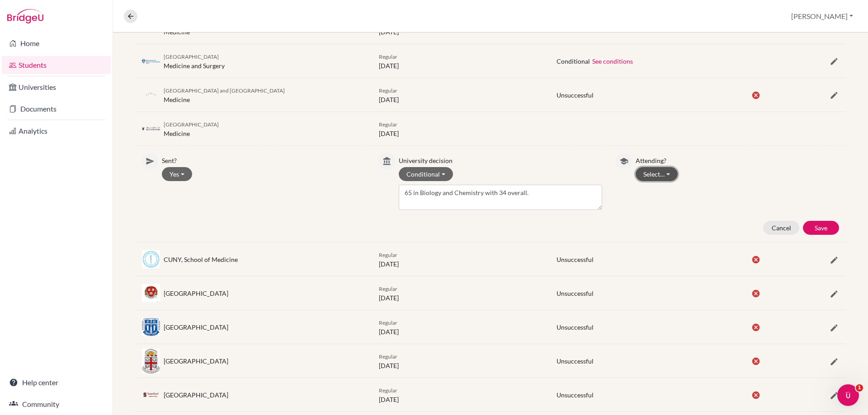
click at [641, 175] on button "Select…" at bounding box center [657, 174] width 42 height 14
click at [642, 209] on button "Not attending" at bounding box center [671, 208] width 71 height 14
click at [818, 223] on button "Save" at bounding box center [821, 228] width 36 height 14
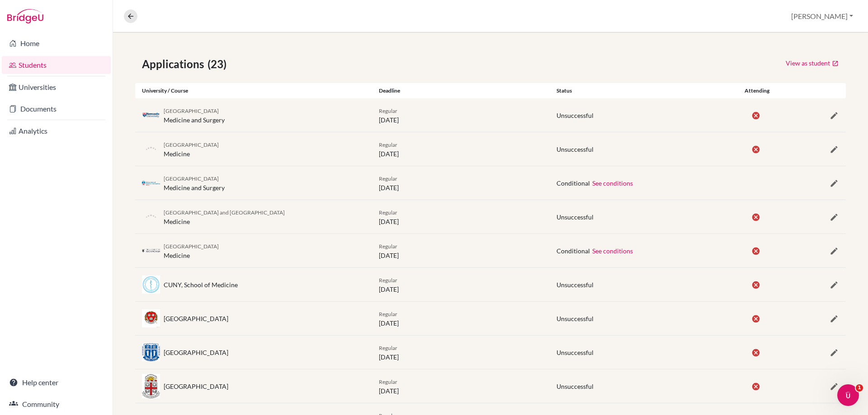
scroll to position [132, 0]
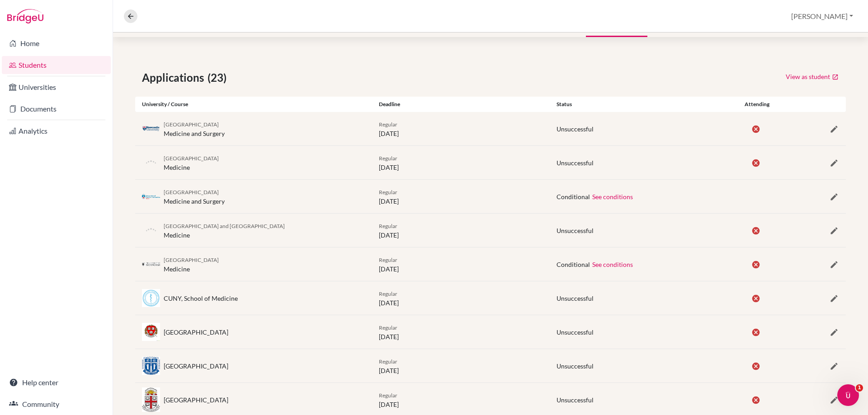
click at [824, 202] on div at bounding box center [816, 196] width 59 height 11
click at [830, 196] on icon "button" at bounding box center [834, 197] width 9 height 9
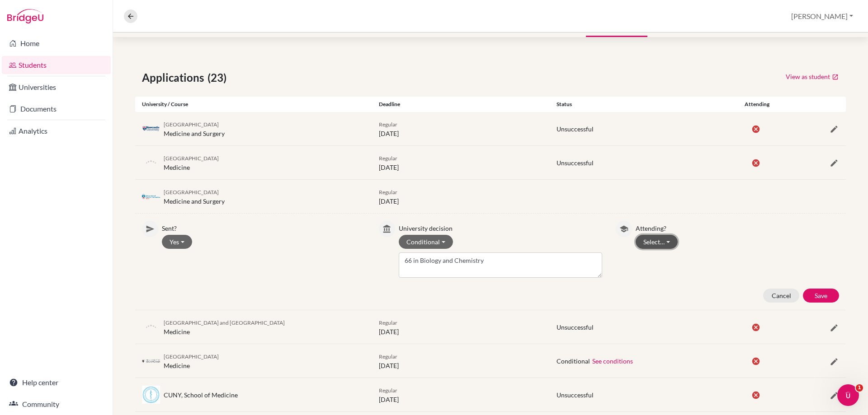
click at [655, 245] on button "Select…" at bounding box center [657, 242] width 42 height 14
click at [668, 277] on button "Not attending" at bounding box center [671, 276] width 71 height 14
click at [809, 291] on button "Save" at bounding box center [821, 296] width 36 height 14
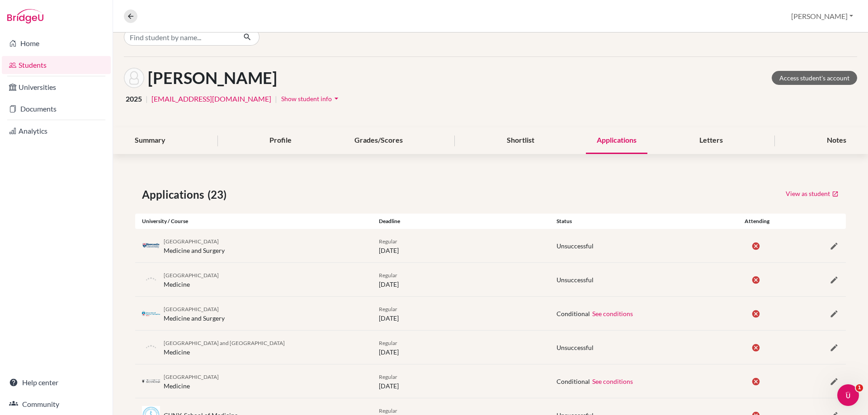
scroll to position [0, 0]
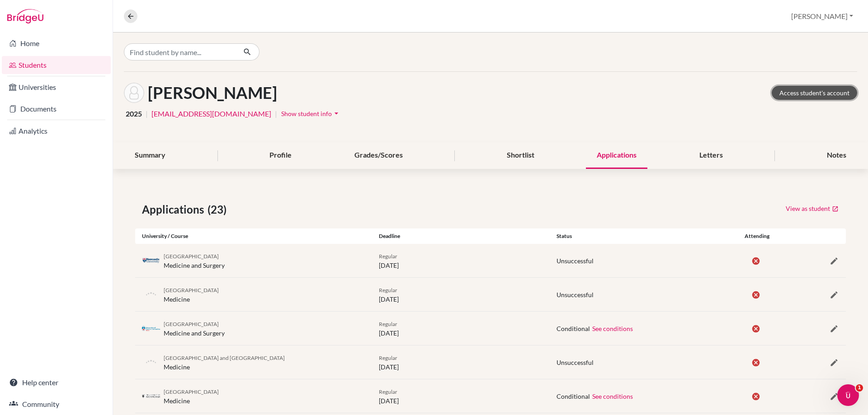
click at [803, 88] on link "Access student's account" at bounding box center [814, 93] width 85 height 14
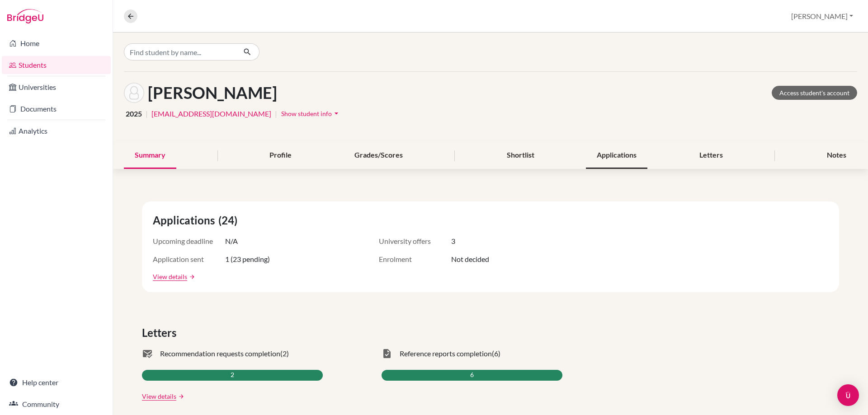
click at [604, 160] on div "Applications" at bounding box center [616, 155] width 61 height 27
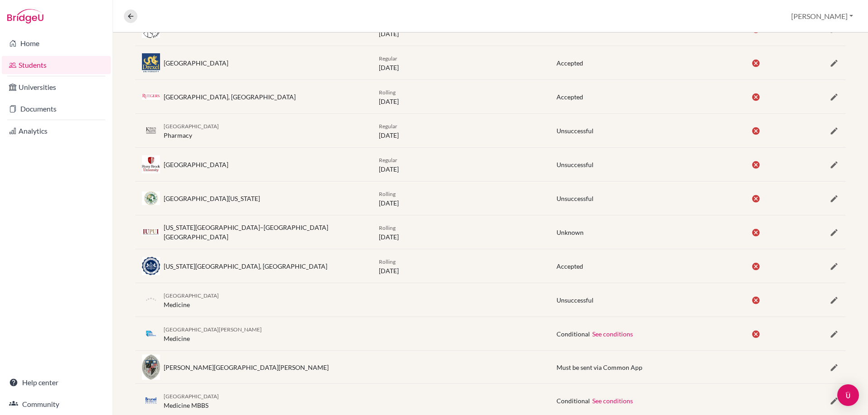
scroll to position [663, 0]
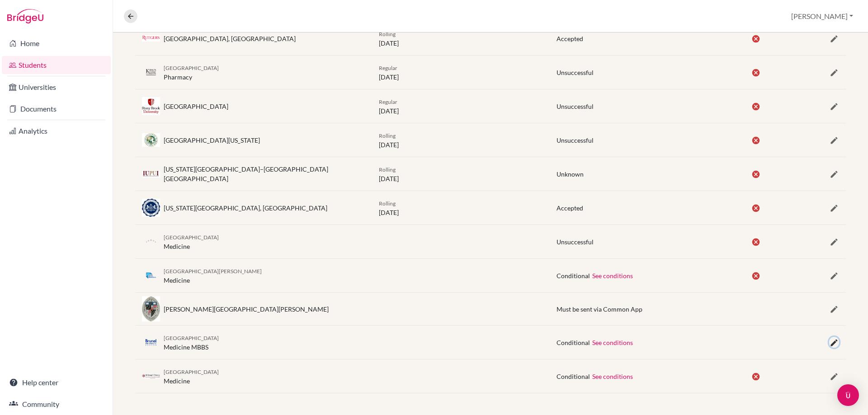
click at [830, 345] on icon "button" at bounding box center [834, 343] width 9 height 9
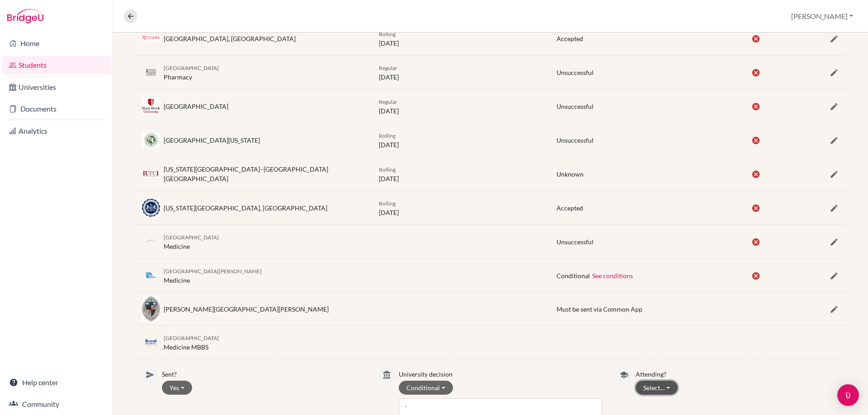
click at [636, 388] on button "Select…" at bounding box center [657, 388] width 42 height 14
click at [648, 363] on button "Attending" at bounding box center [671, 370] width 71 height 14
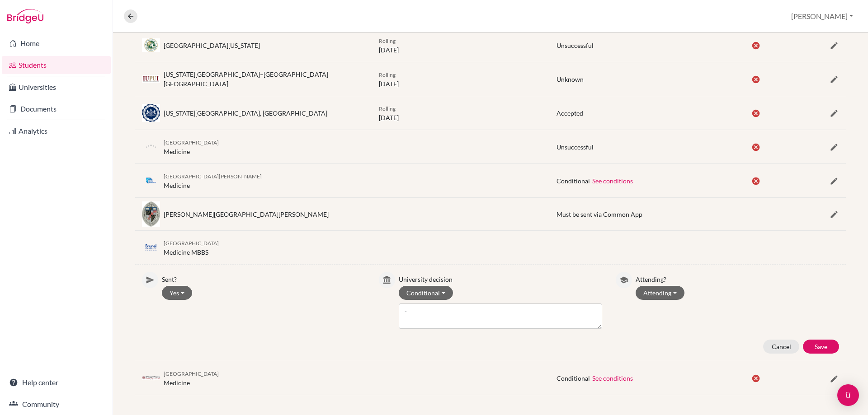
scroll to position [760, 0]
click at [804, 344] on button "Save" at bounding box center [821, 345] width 36 height 14
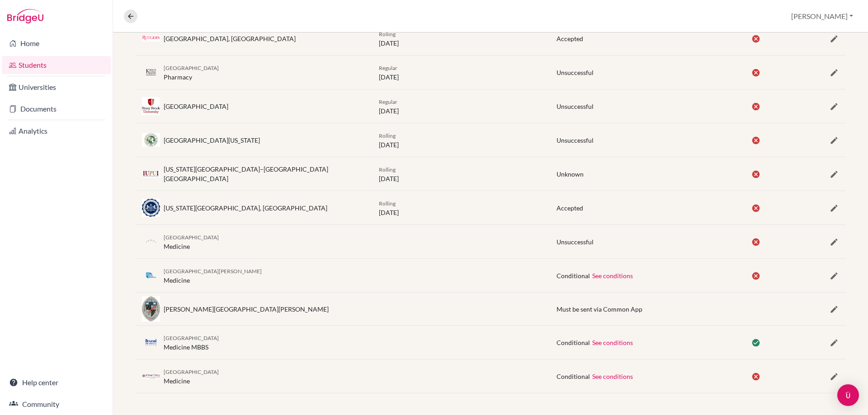
scroll to position [663, 0]
click at [134, 20] on button at bounding box center [131, 16] width 14 height 14
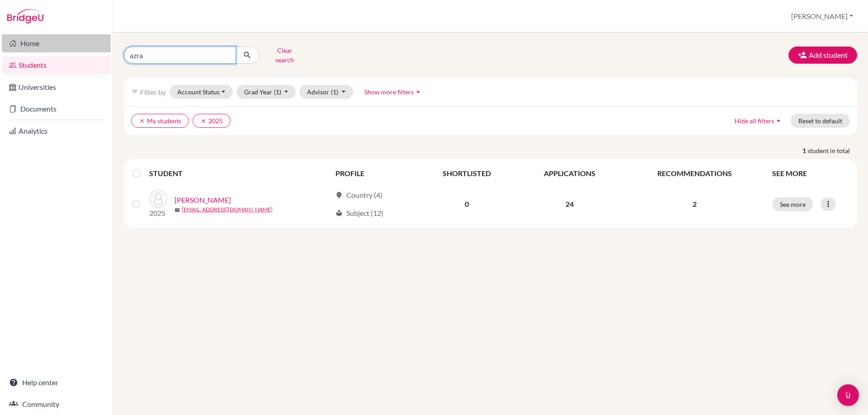
drag, startPoint x: 172, startPoint y: 57, endPoint x: 109, endPoint y: 49, distance: 63.3
click at [109, 49] on div "Home Students Universities Documents Analytics Help center Community Students o…" at bounding box center [434, 207] width 868 height 415
type input "neel"
click button "submit" at bounding box center [248, 55] width 24 height 17
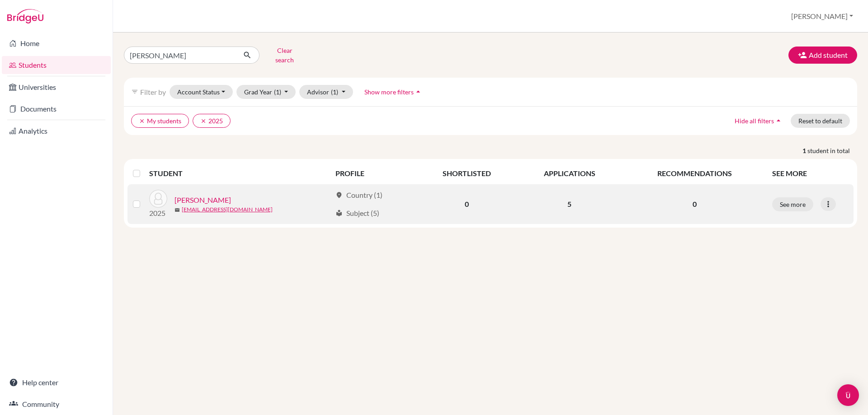
click at [204, 195] on link "Anand, Neel" at bounding box center [203, 200] width 57 height 11
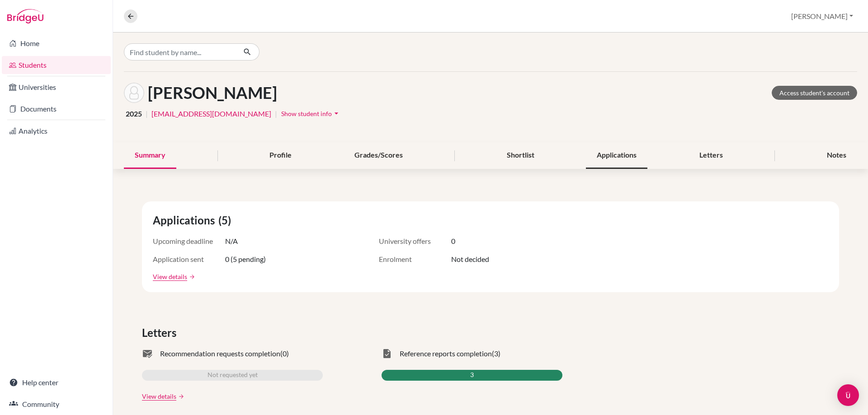
click at [625, 161] on div "Applications" at bounding box center [616, 155] width 61 height 27
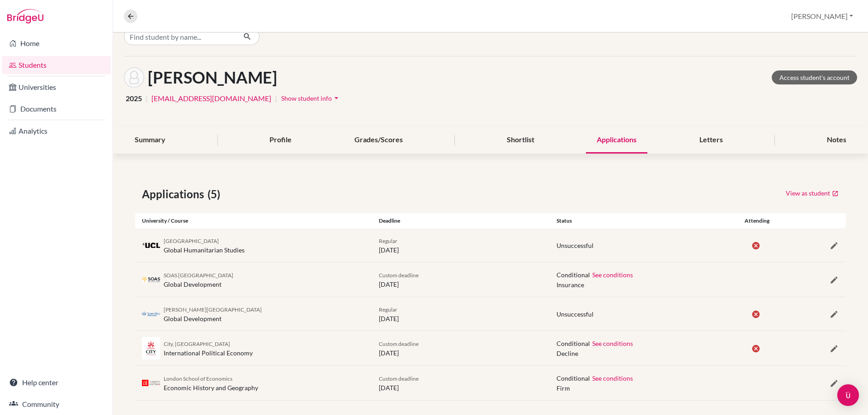
scroll to position [23, 0]
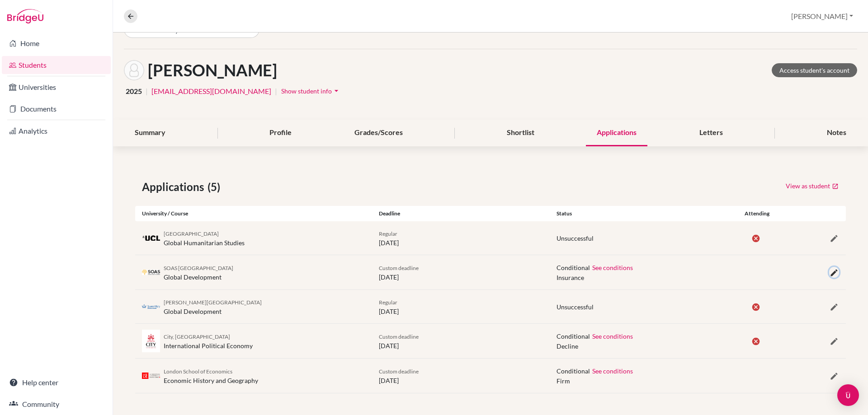
click at [830, 270] on icon "button" at bounding box center [834, 273] width 9 height 9
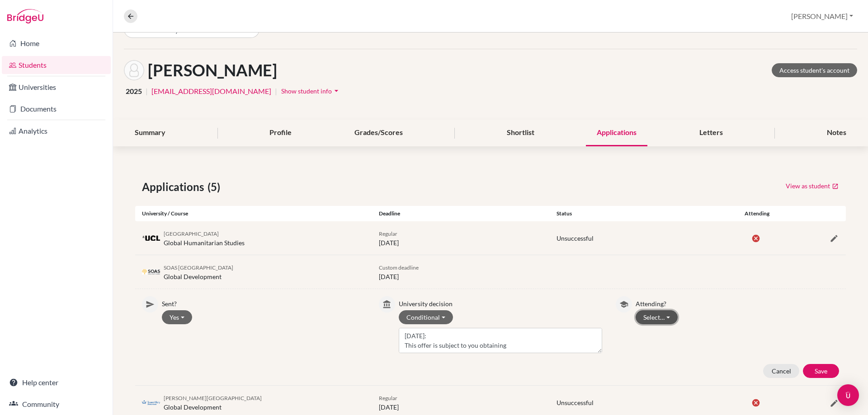
click at [650, 316] on button "Select…" at bounding box center [657, 318] width 42 height 14
click at [659, 353] on button "Not attending" at bounding box center [671, 351] width 71 height 14
click at [812, 370] on button "Save" at bounding box center [821, 371] width 36 height 14
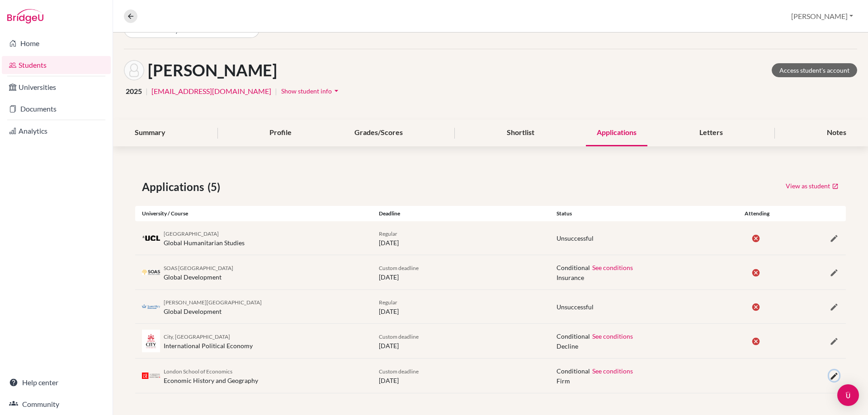
click at [830, 379] on icon "button" at bounding box center [834, 376] width 9 height 9
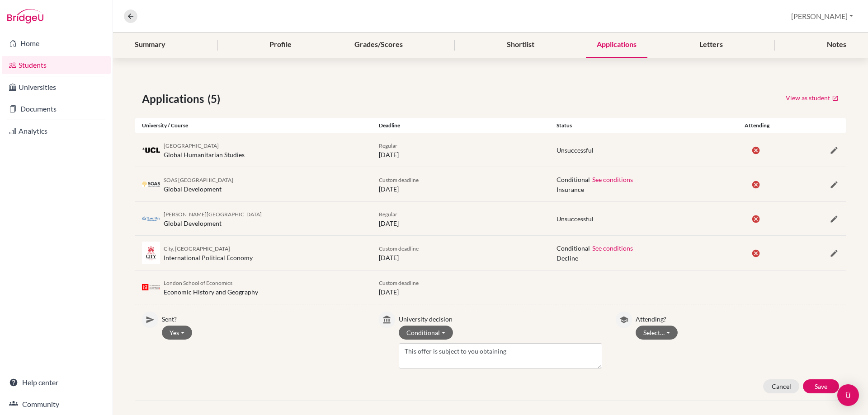
scroll to position [118, 0]
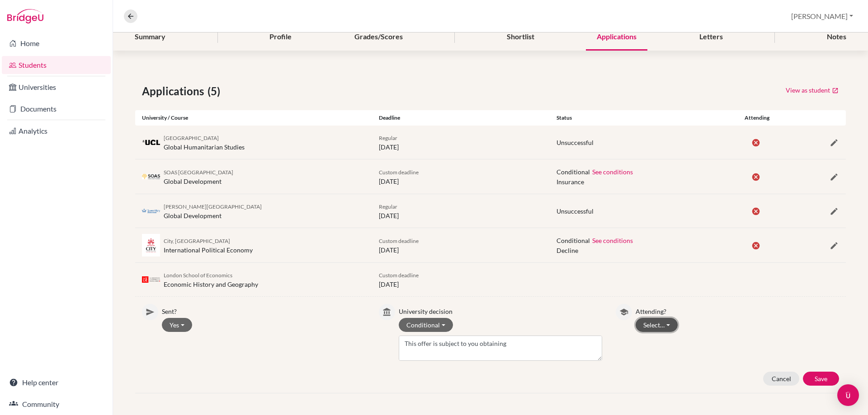
click at [655, 322] on button "Select…" at bounding box center [657, 325] width 42 height 14
click at [652, 352] on button "Attending" at bounding box center [671, 359] width 71 height 14
click at [811, 380] on button "Save" at bounding box center [821, 379] width 36 height 14
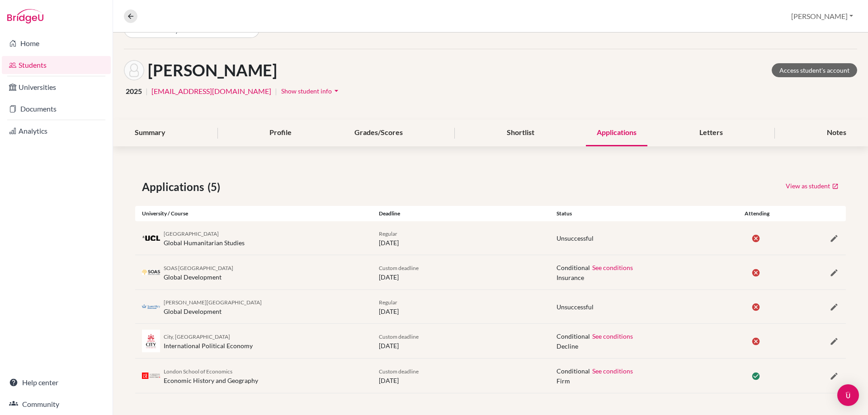
scroll to position [23, 0]
click at [132, 14] on icon at bounding box center [131, 16] width 8 height 8
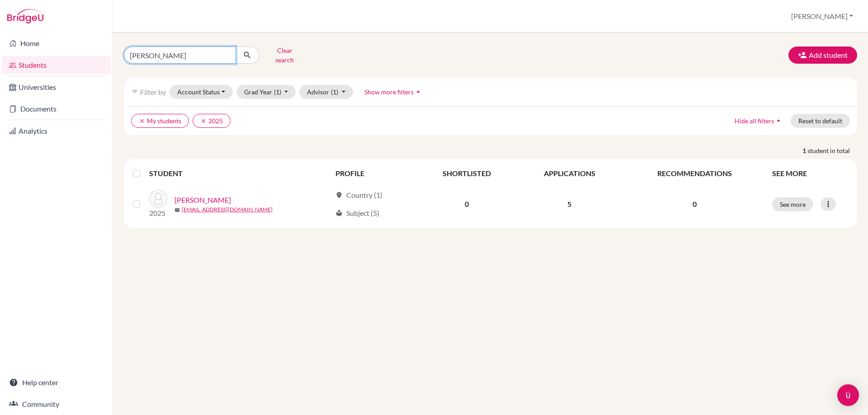
drag, startPoint x: 149, startPoint y: 52, endPoint x: 125, endPoint y: 51, distance: 23.5
click at [125, 51] on input "neel" at bounding box center [180, 55] width 112 height 17
type input "ella"
click button "submit" at bounding box center [248, 55] width 24 height 17
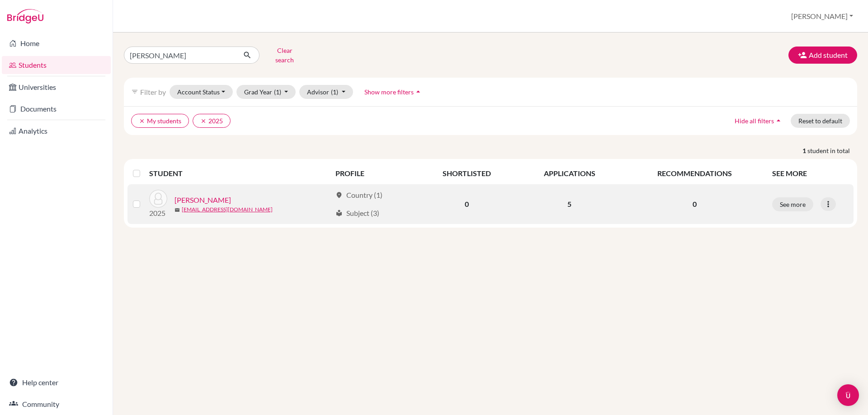
click at [180, 195] on link "Beech, Ella" at bounding box center [203, 200] width 57 height 11
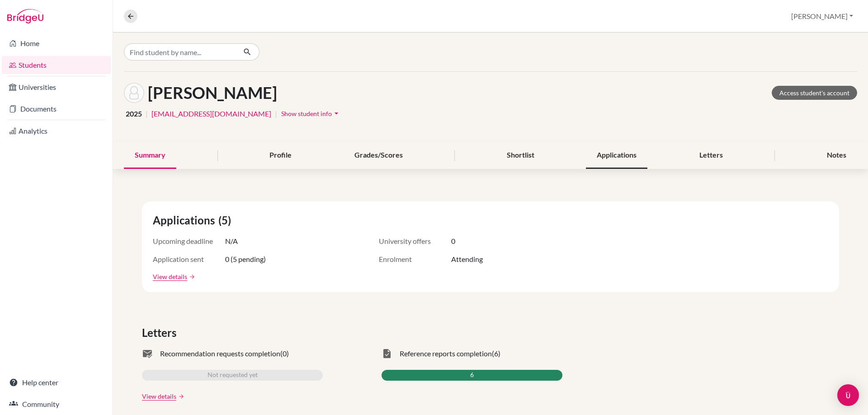
click at [622, 160] on div "Applications" at bounding box center [616, 155] width 61 height 27
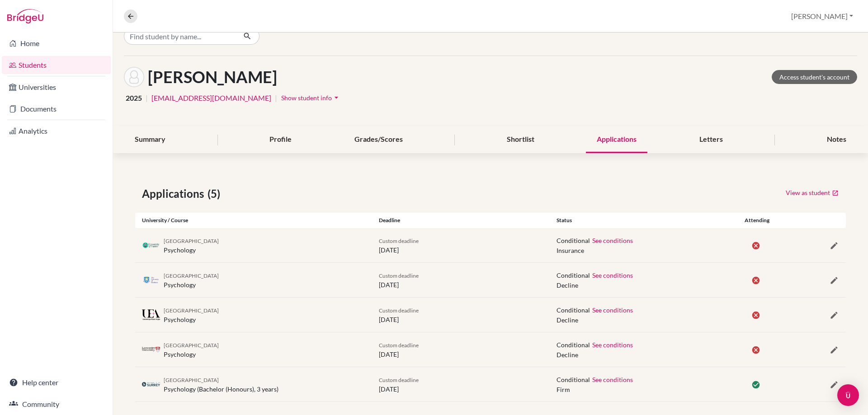
scroll to position [24, 0]
